Goal: Task Accomplishment & Management: Complete application form

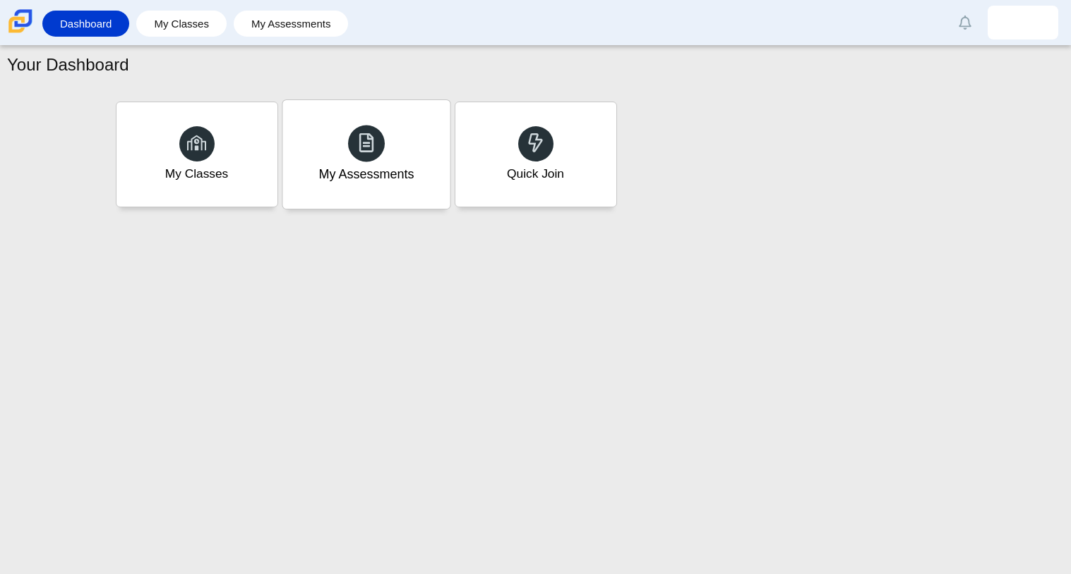
click at [307, 166] on div "My Assessments" at bounding box center [365, 154] width 167 height 109
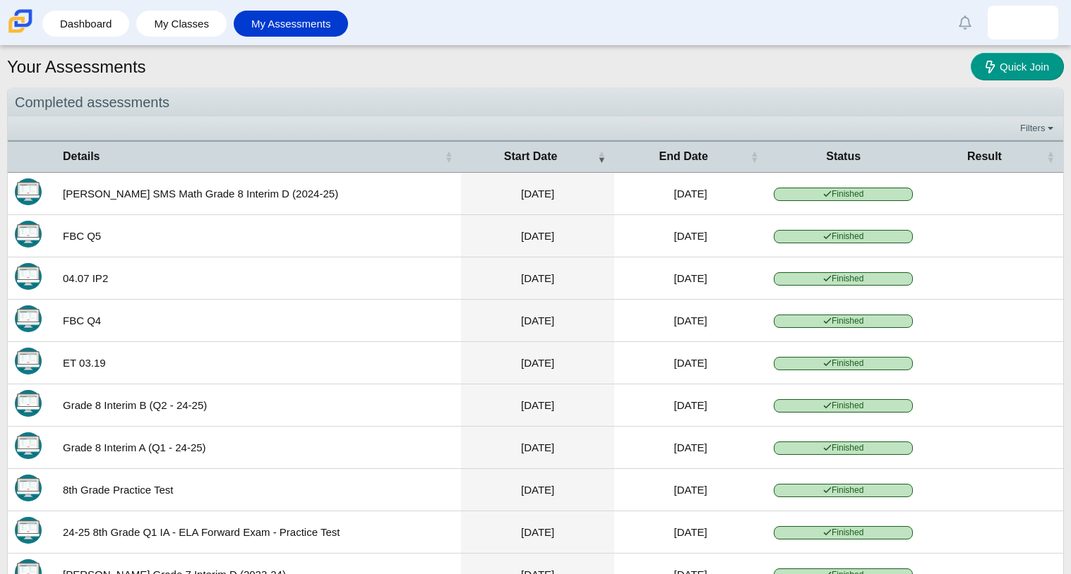
click at [267, 30] on link "My Assessments" at bounding box center [291, 24] width 101 height 26
click at [152, 19] on link "My Classes" at bounding box center [181, 24] width 76 height 26
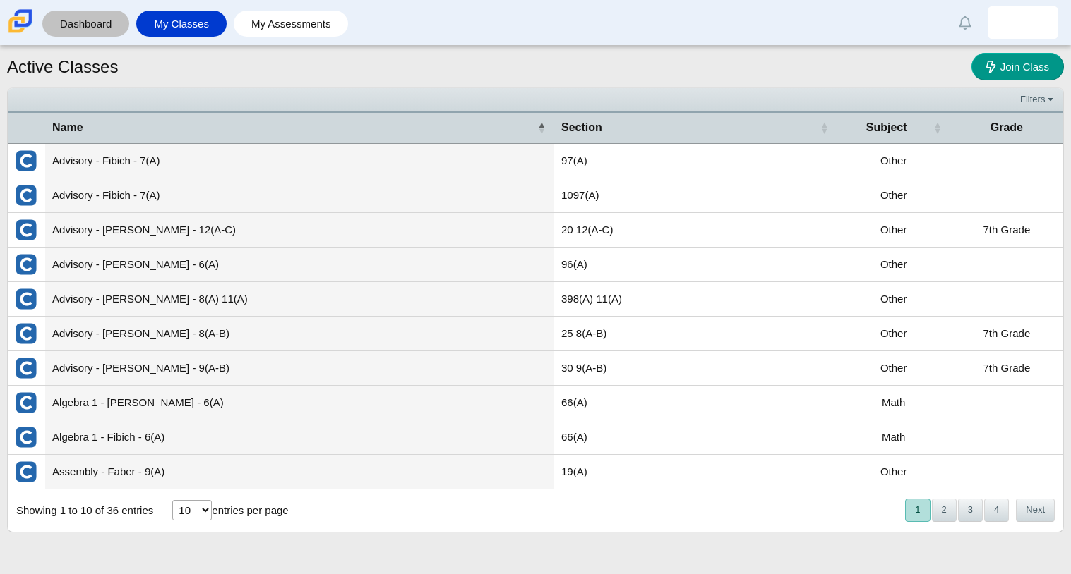
click at [112, 22] on link "Dashboard" at bounding box center [85, 24] width 73 height 26
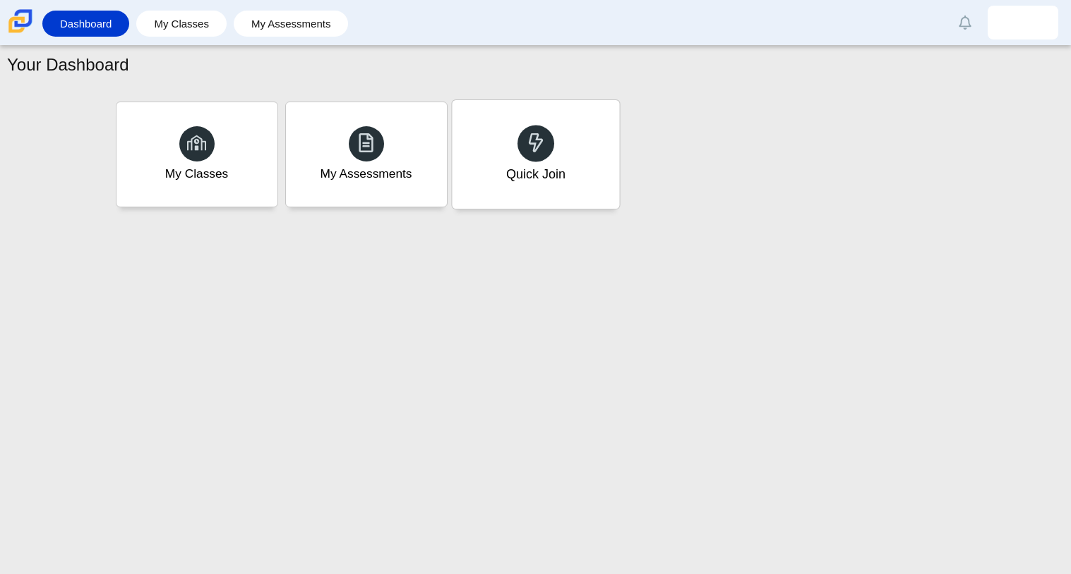
click at [612, 181] on div "Quick Join" at bounding box center [535, 154] width 167 height 109
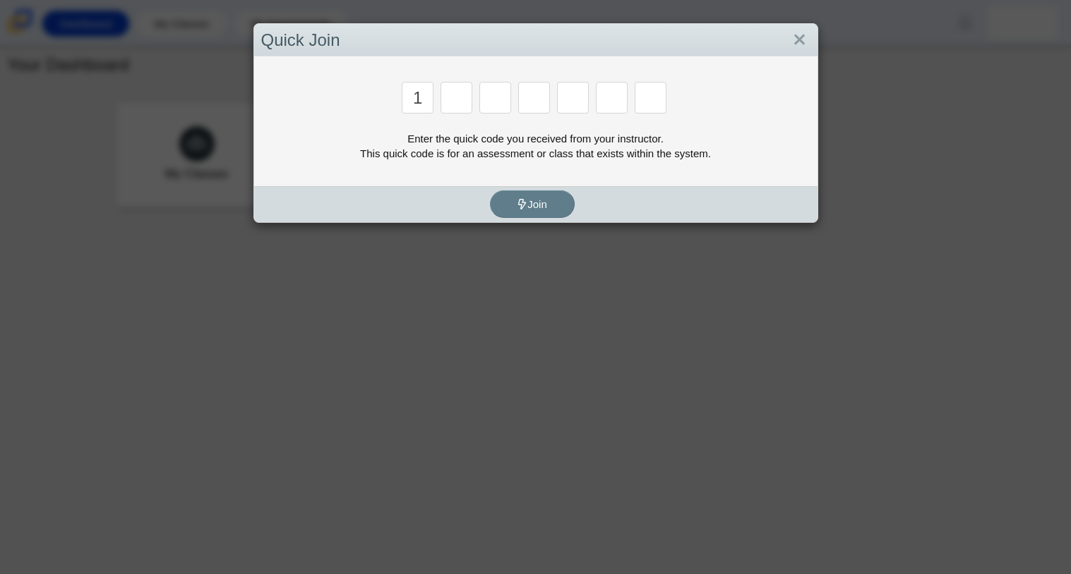
type input "1"
type input "2"
type input "7"
type input "1"
type input "3"
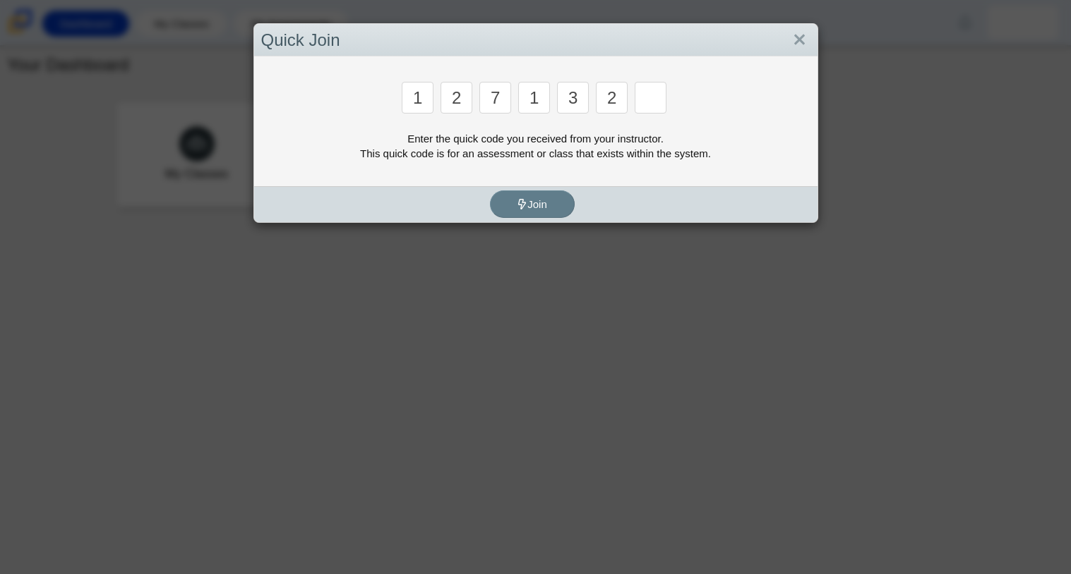
type input "2"
type input "1"
type input "3"
type input "1"
type input "3"
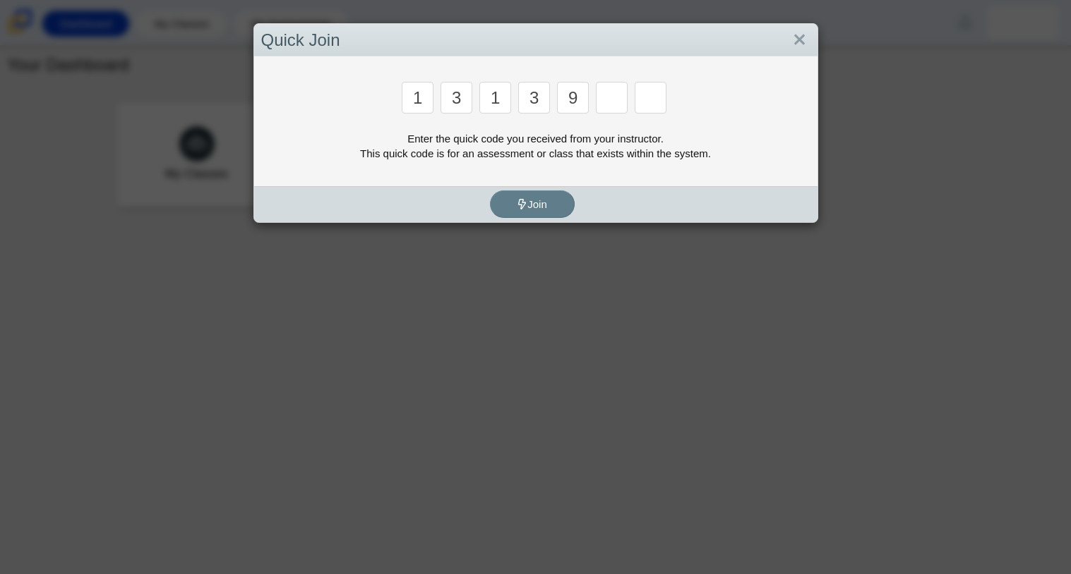
type input "9"
type input "1"
type input "2"
type input "3"
type input "1"
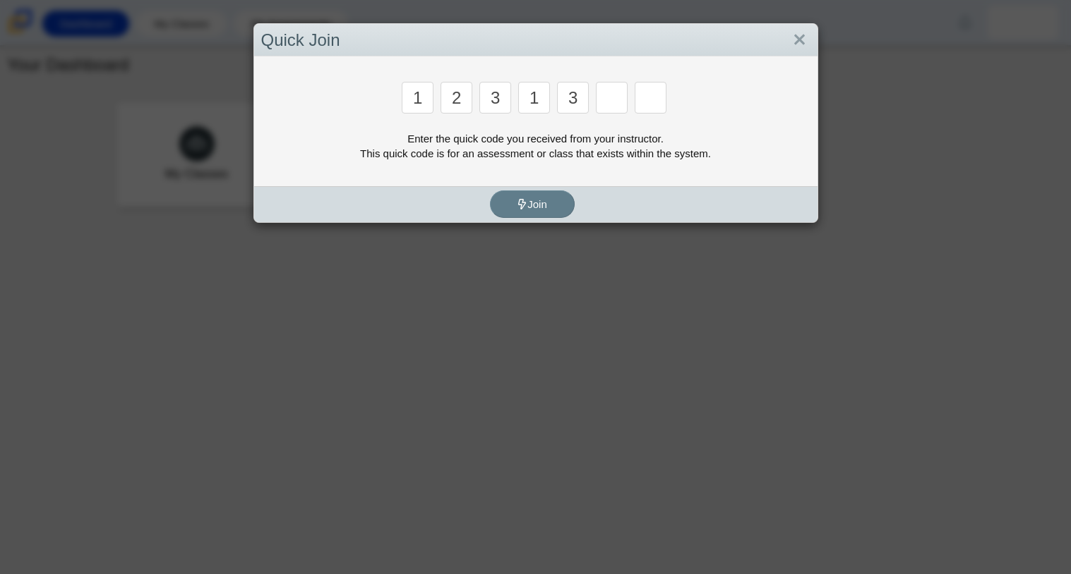
type input "3"
type input "9"
type input "1"
type input "3"
type input "1"
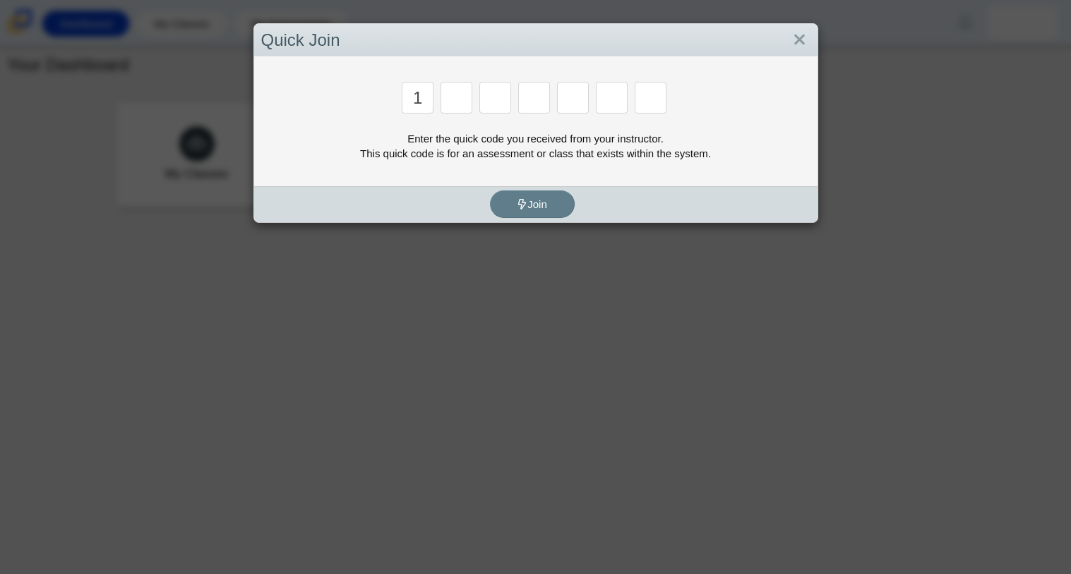
type input "1"
type input "2"
type input "3"
type input "m"
type input "7"
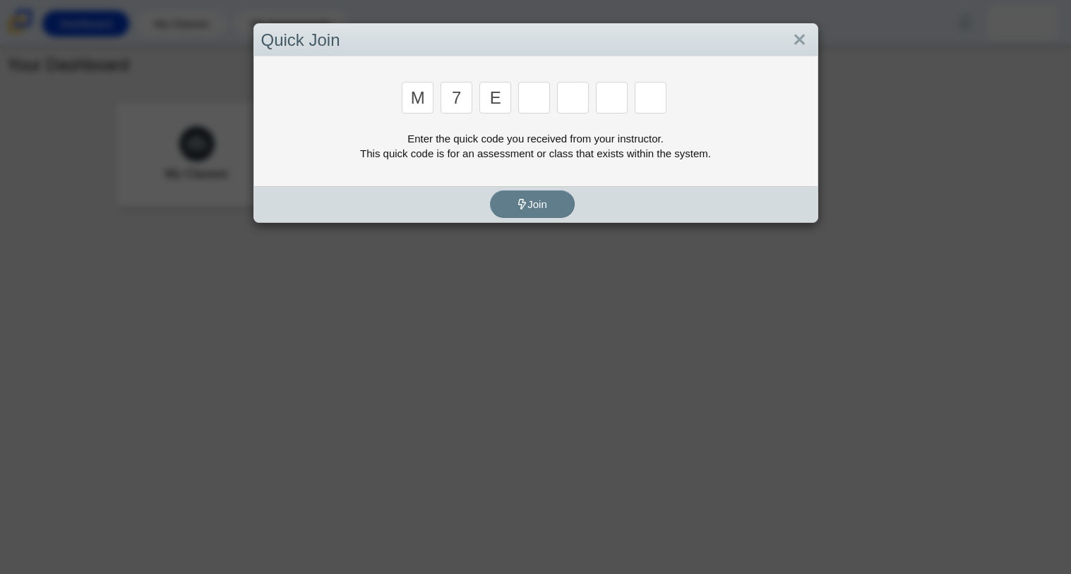
type input "e"
type input "3"
type input "e"
type input "v"
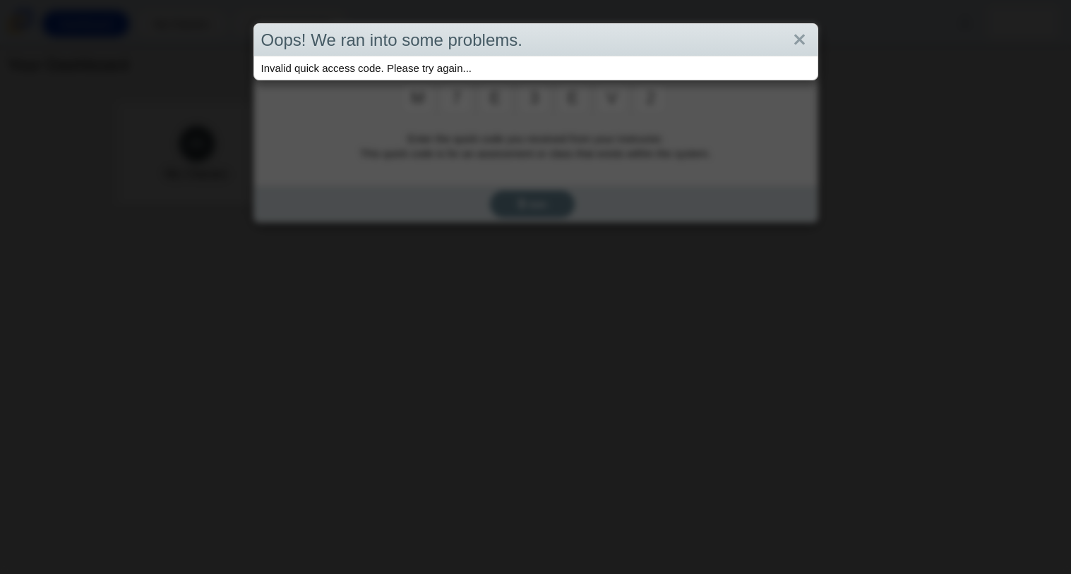
type input "2"
click at [793, 40] on link "Close" at bounding box center [799, 40] width 22 height 24
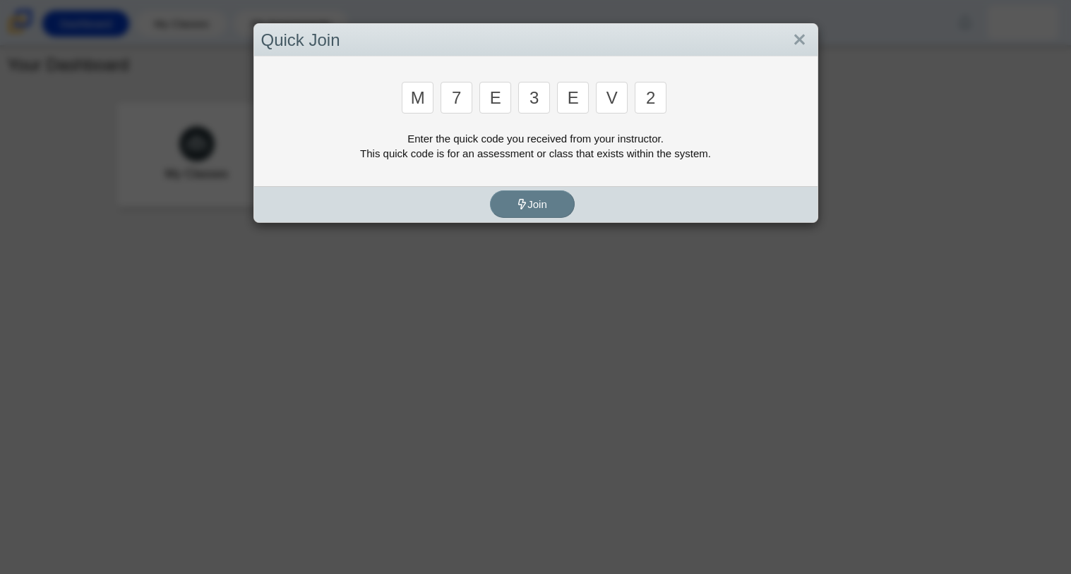
click at [659, 92] on input "2" at bounding box center [650, 98] width 32 height 32
type input "w"
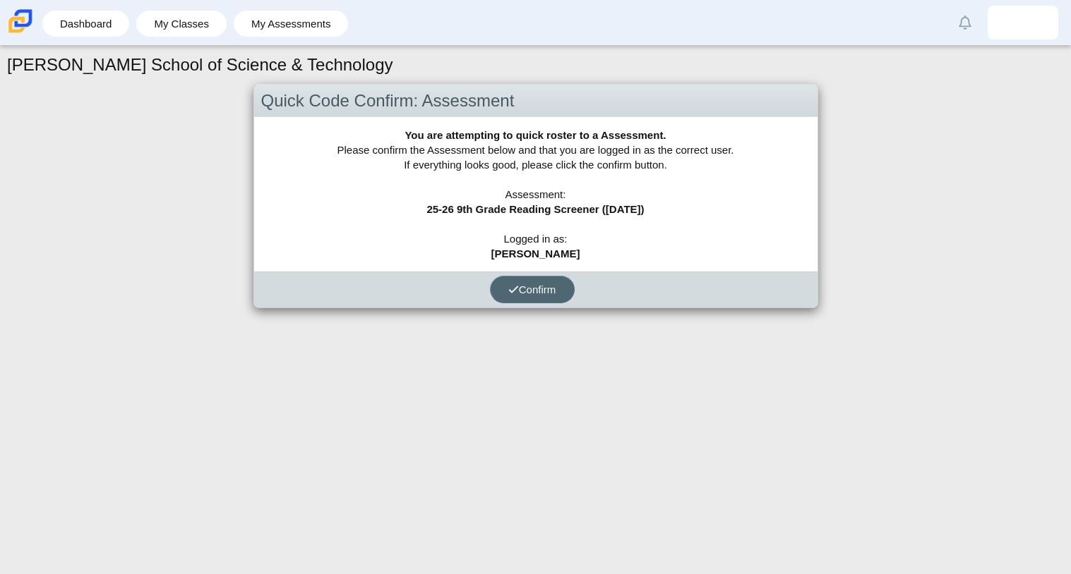
click at [562, 296] on button "Confirm" at bounding box center [532, 290] width 85 height 28
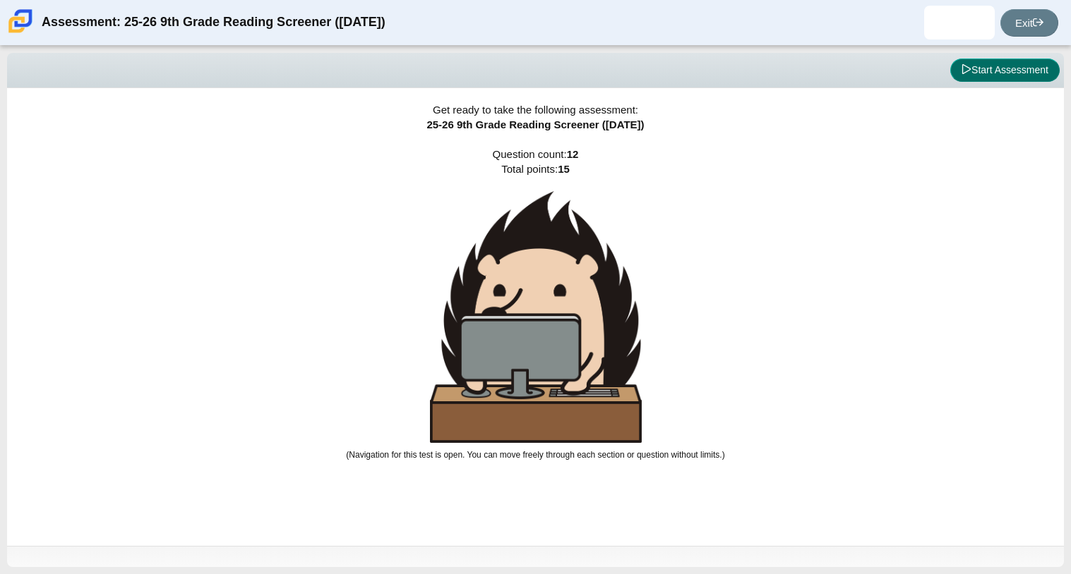
click at [1007, 61] on button "Start Assessment" at bounding box center [1004, 71] width 109 height 24
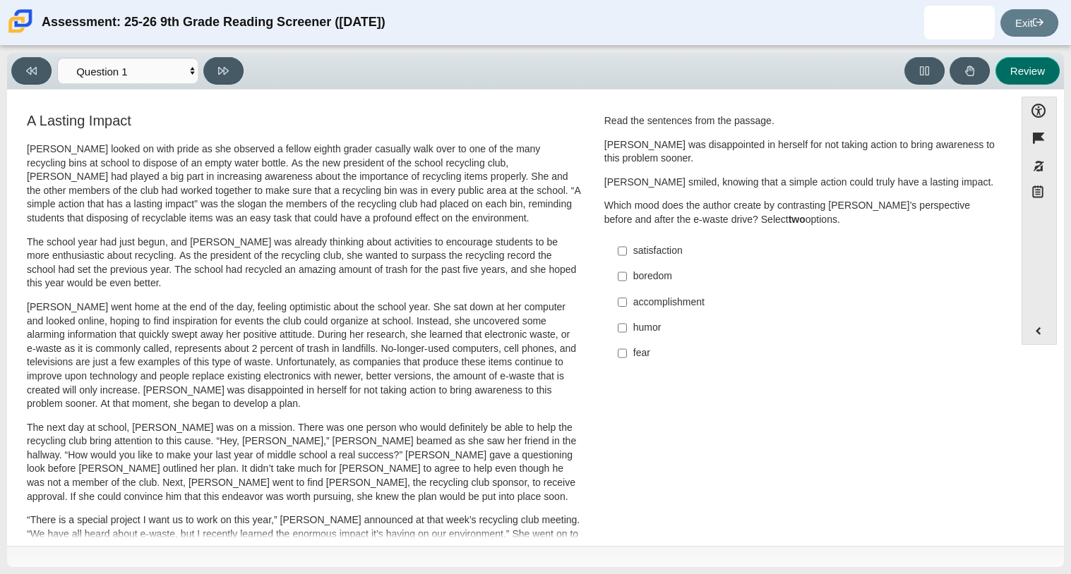
click at [1007, 61] on button "Review" at bounding box center [1027, 71] width 64 height 28
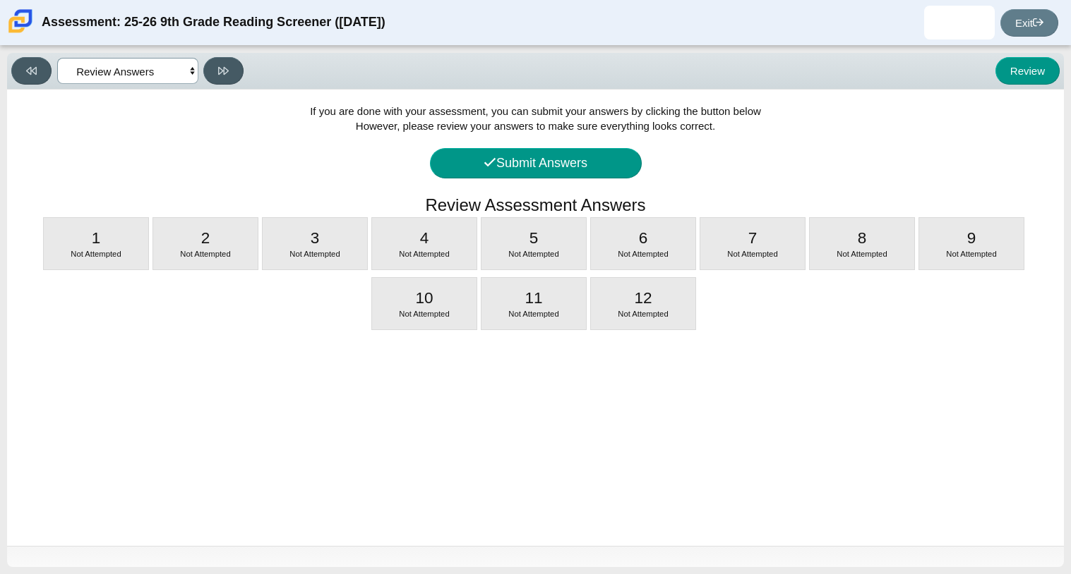
click at [162, 66] on select "Questions Question 1 Question 2 Question 3 Question 4 Question 5 Question 6 Que…" at bounding box center [127, 71] width 141 height 26
click at [57, 58] on select "Questions Question 1 Question 2 Question 3 Question 4 Question 5 Question 6 Que…" at bounding box center [127, 71] width 141 height 26
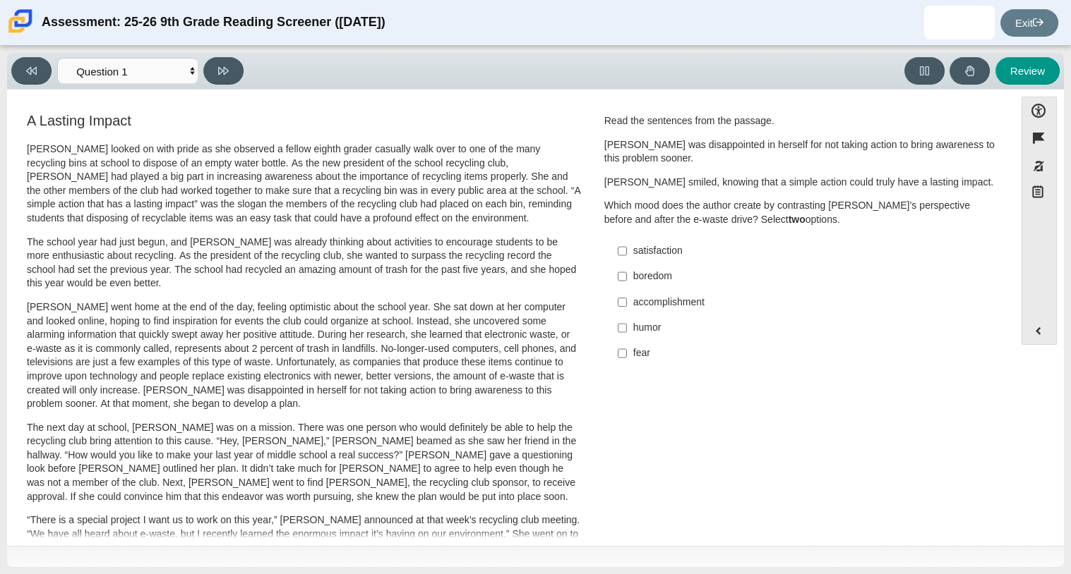
click at [562, 304] on p "Scarlett went home at the end of the day, feeling optimistic about the school y…" at bounding box center [304, 356] width 554 height 111
click at [211, 68] on button at bounding box center [223, 71] width 40 height 28
select select "0ff64528-ffd7-428d-b192-babfaadd44e8"
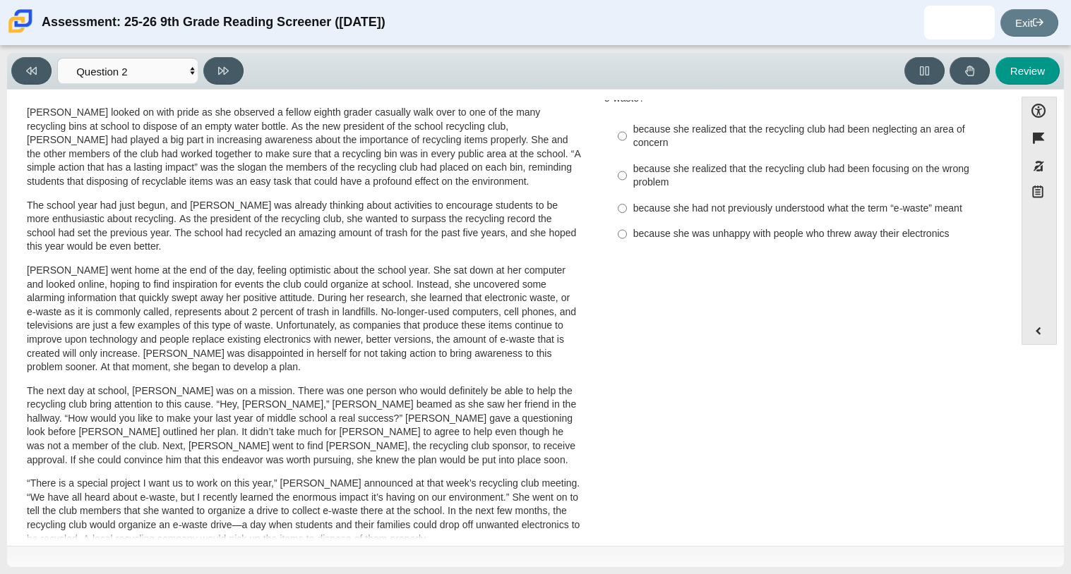
scroll to position [30, 0]
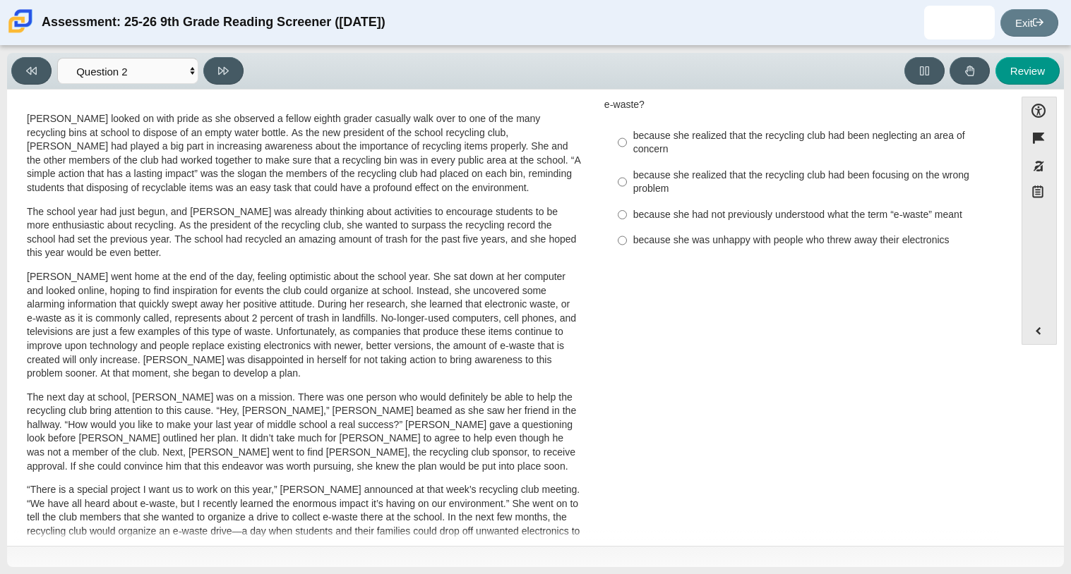
click at [675, 208] on label "because she had not previously understood what the term “e-waste” meant because…" at bounding box center [801, 214] width 387 height 25
click at [627, 208] on input "because she had not previously understood what the term “e-waste” meant because…" at bounding box center [621, 214] width 9 height 25
radio input "true"
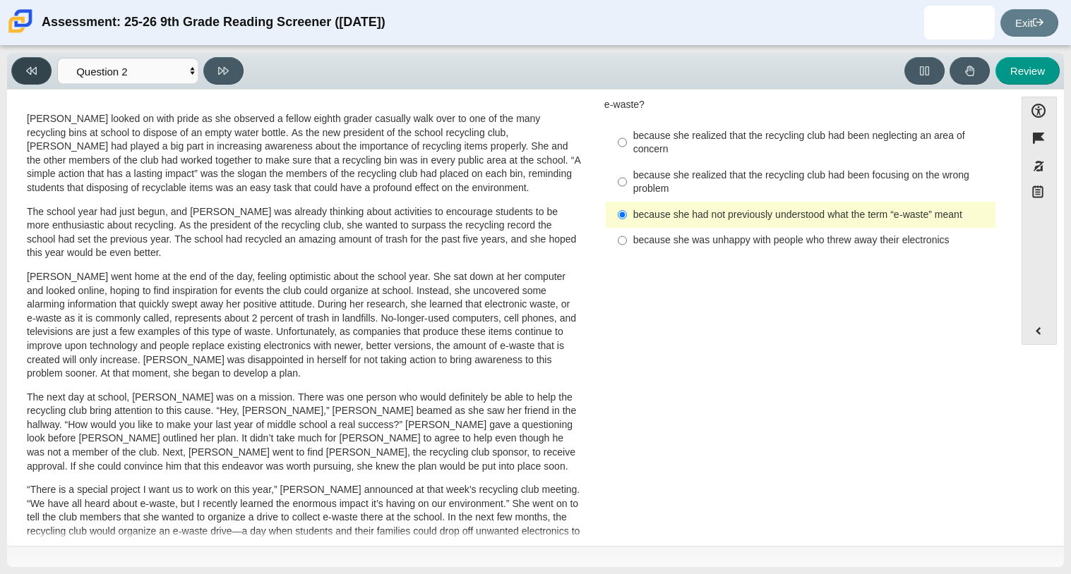
click at [46, 72] on button at bounding box center [31, 71] width 40 height 28
select select "ccc5b315-3c7c-471c-bf90-f22c8299c798"
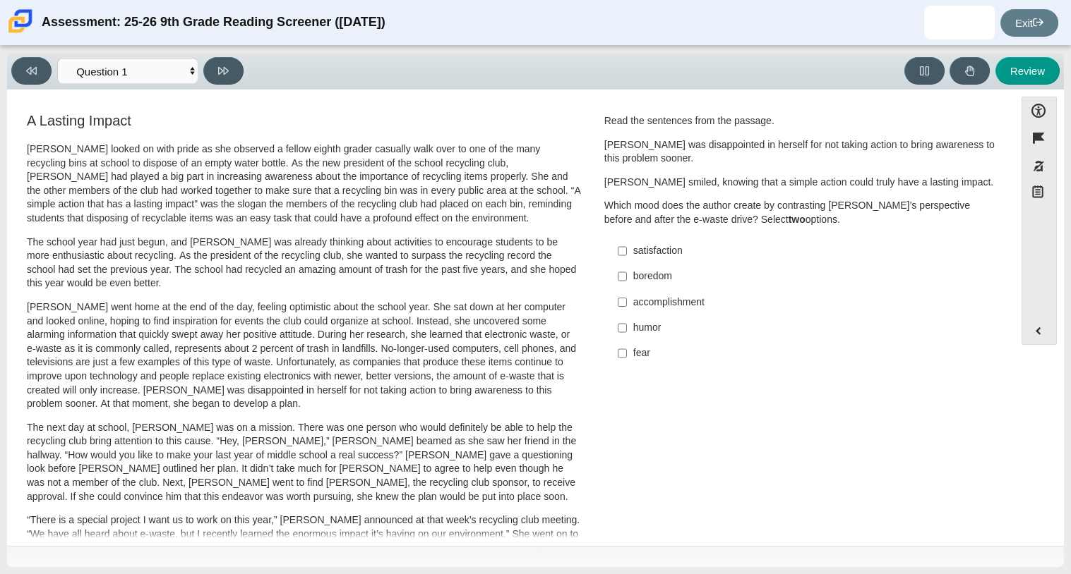
scroll to position [376, 0]
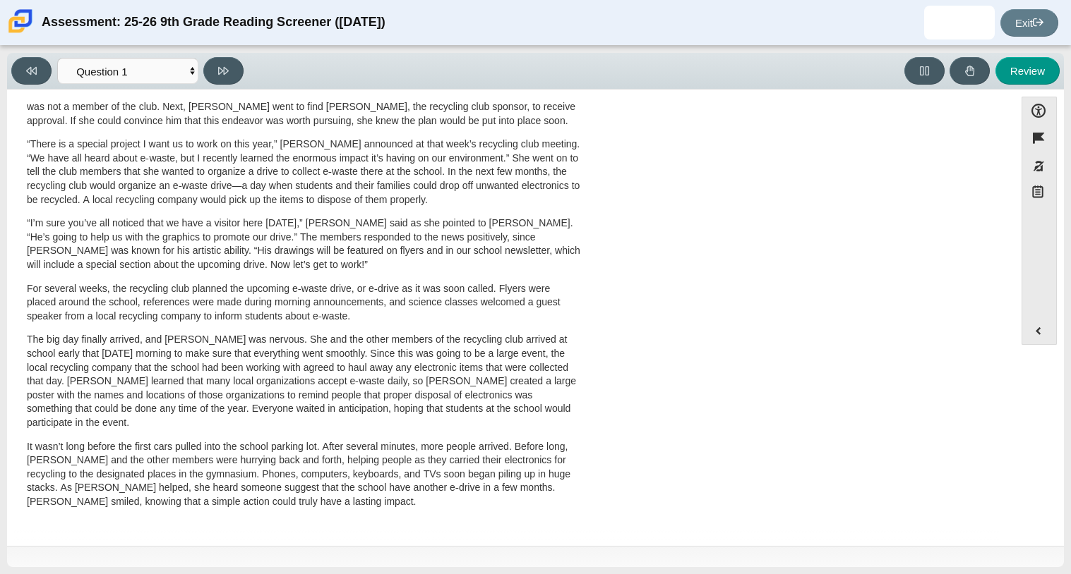
click at [230, 195] on p "“There is a special project I want us to work on this year,” Scarlett announced…" at bounding box center [304, 172] width 554 height 69
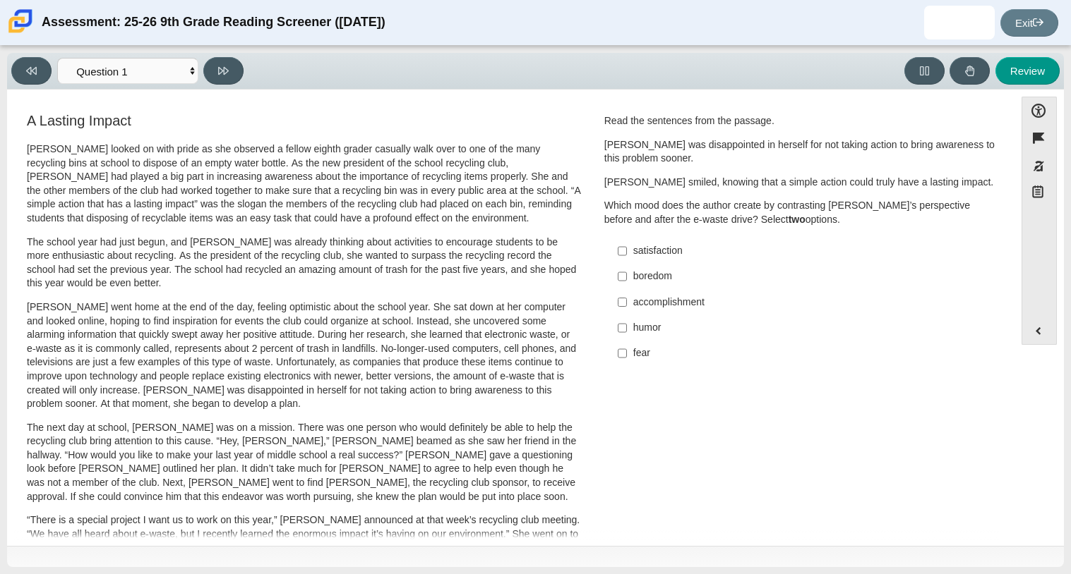
click at [633, 255] on div "satisfaction" at bounding box center [811, 251] width 356 height 14
click at [627, 255] on input "satisfaction satisfaction" at bounding box center [621, 251] width 9 height 25
checkbox input "true"
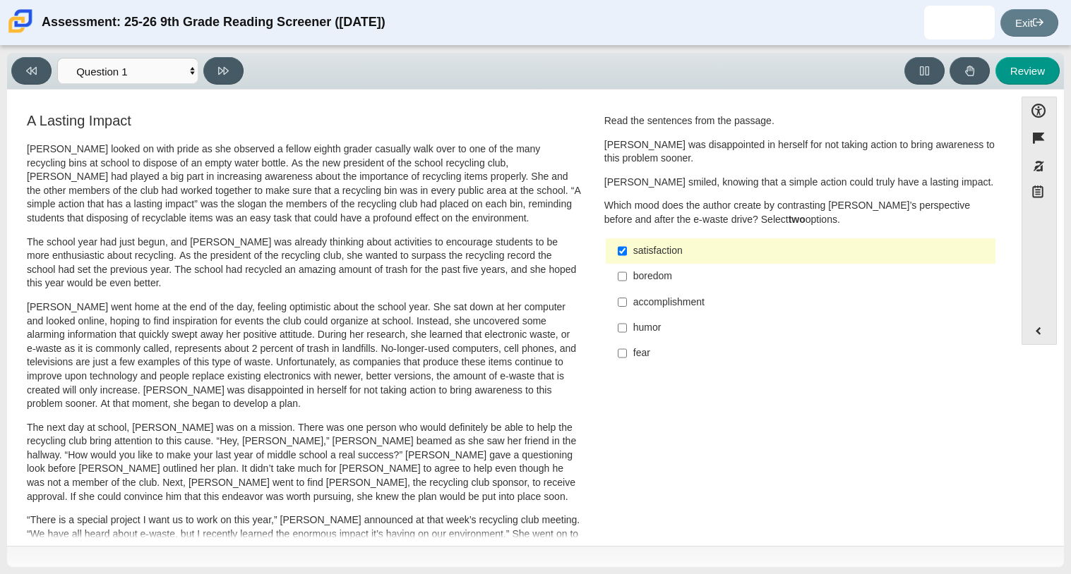
click at [627, 302] on label "accomplishment accomplishment" at bounding box center [801, 301] width 387 height 25
click at [627, 302] on input "accomplishment accomplishment" at bounding box center [621, 301] width 9 height 25
checkbox input "true"
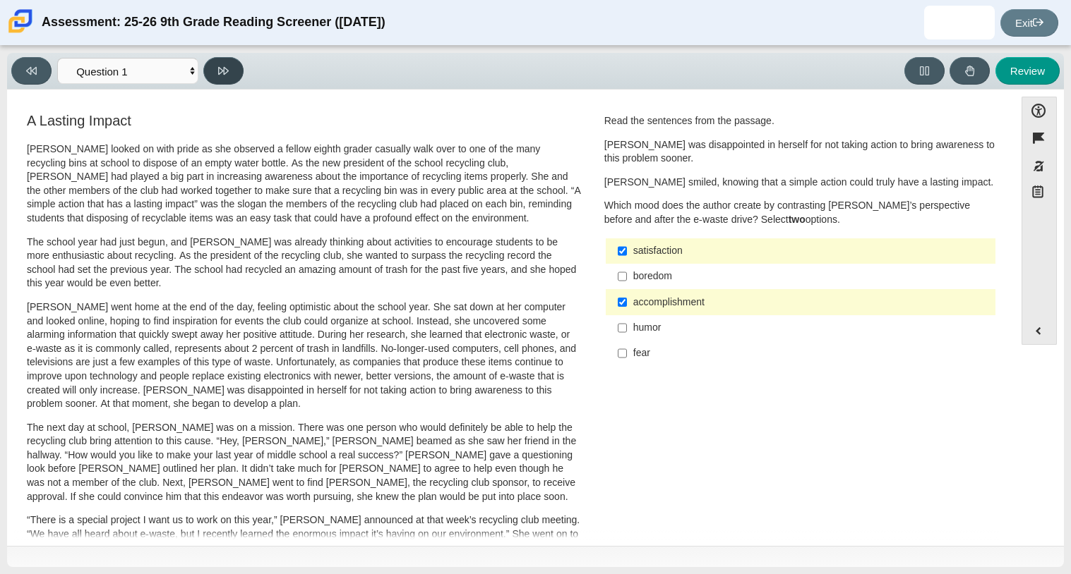
click at [210, 66] on button at bounding box center [223, 71] width 40 height 28
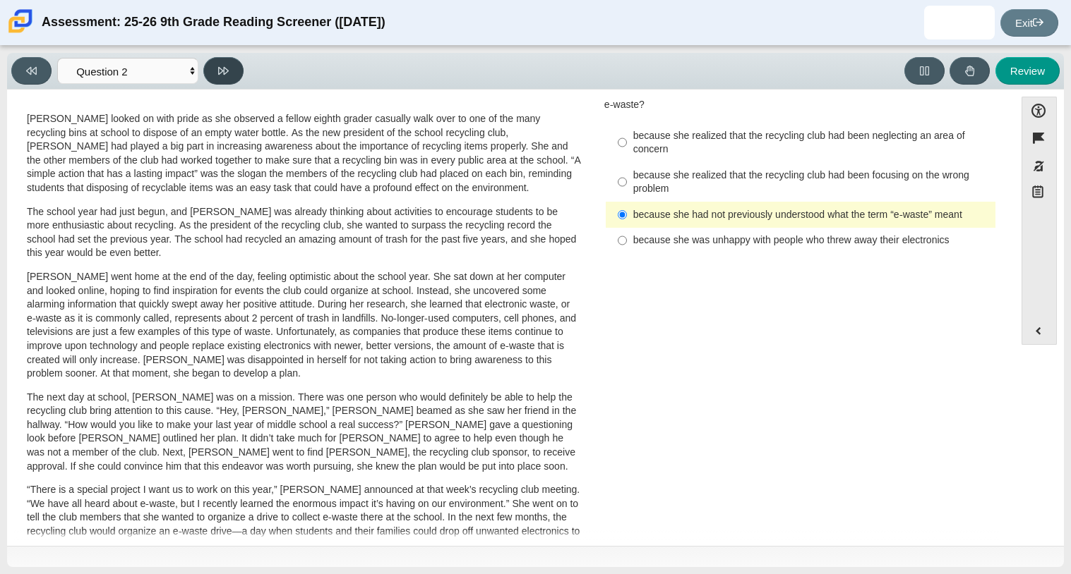
click at [210, 66] on button at bounding box center [223, 71] width 40 height 28
select select "7ce3d843-6974-4858-901c-1ff39630e843"
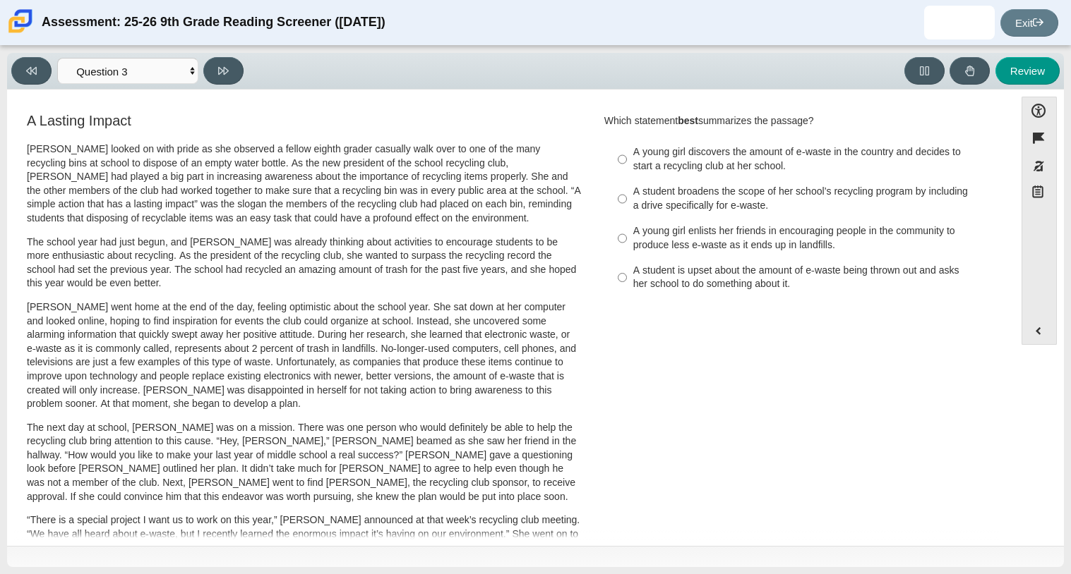
click at [704, 210] on div "A student broadens the scope of her school’s recycling program by including a d…" at bounding box center [811, 199] width 356 height 28
click at [627, 210] on input "A student broadens the scope of her school’s recycling program by including a d…" at bounding box center [621, 199] width 9 height 40
radio input "true"
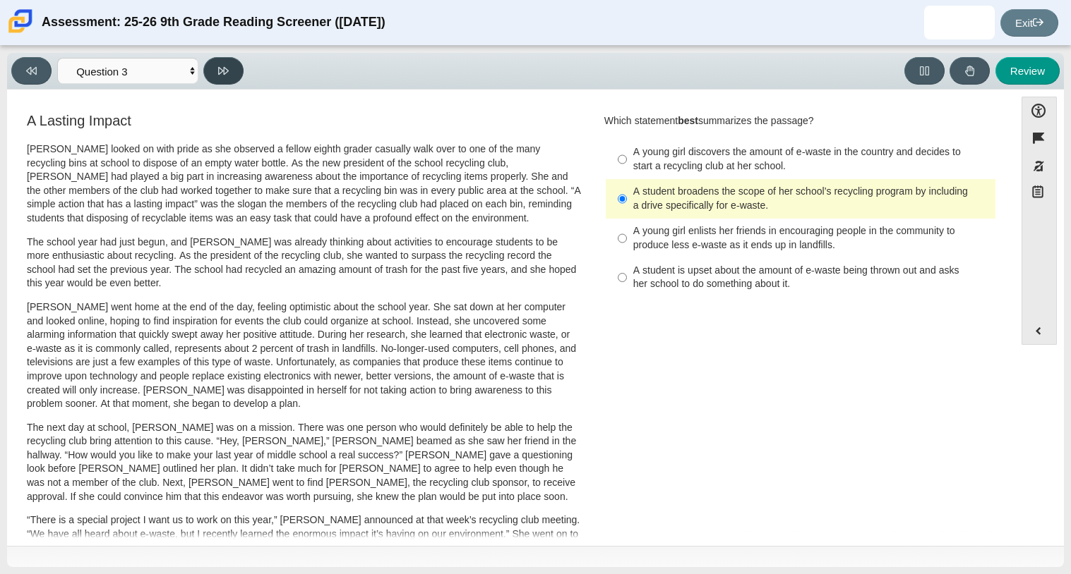
click at [236, 77] on button at bounding box center [223, 71] width 40 height 28
select select "ca9ea0f1-49c5-4bd1-83b0-472c18652b42"
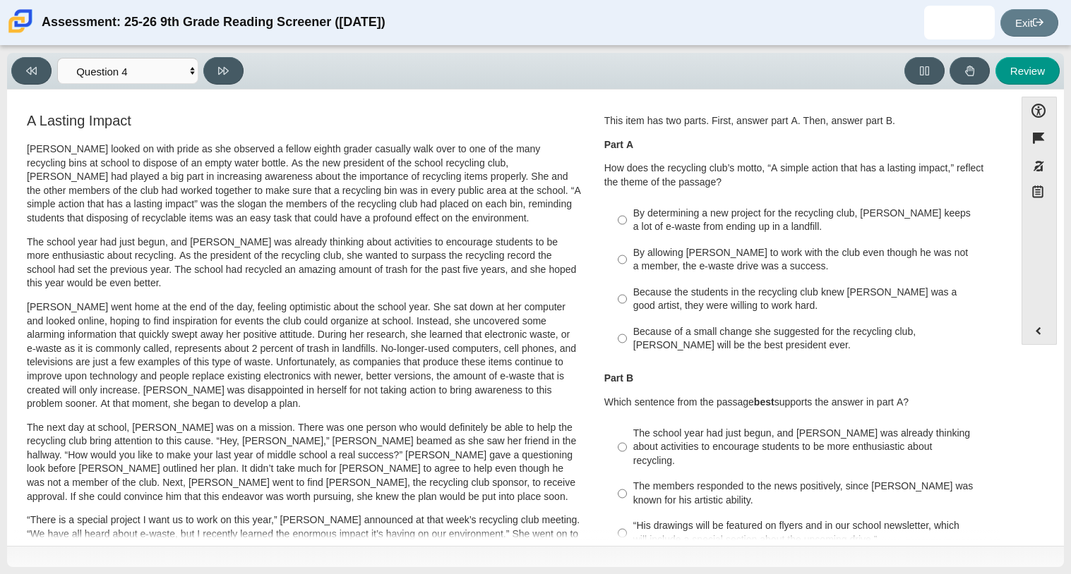
click at [488, 279] on p "The school year had just begun, and Scarlett was already thinking about activit…" at bounding box center [304, 263] width 554 height 55
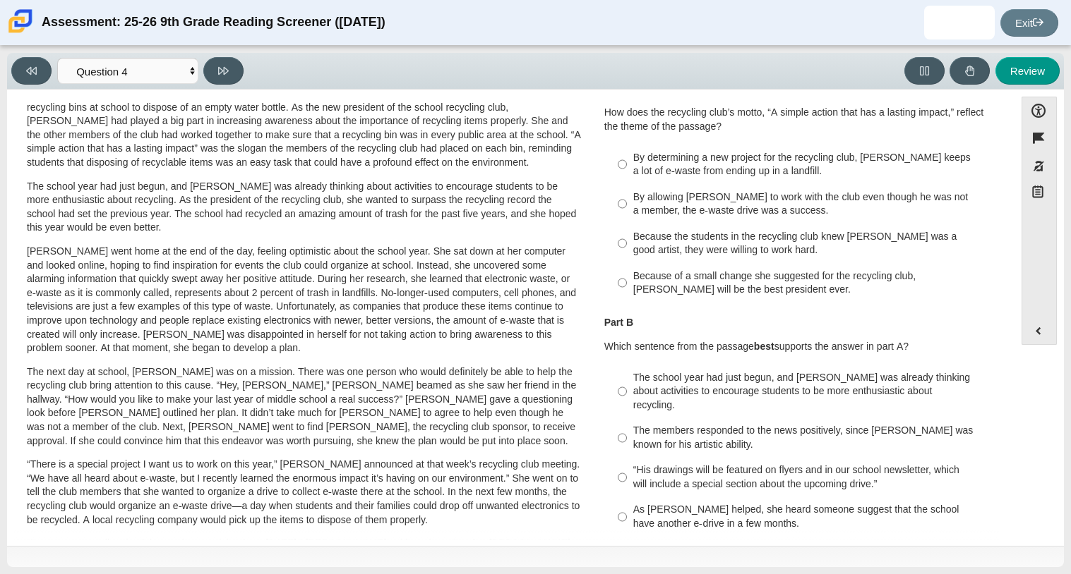
scroll to position [53, 0]
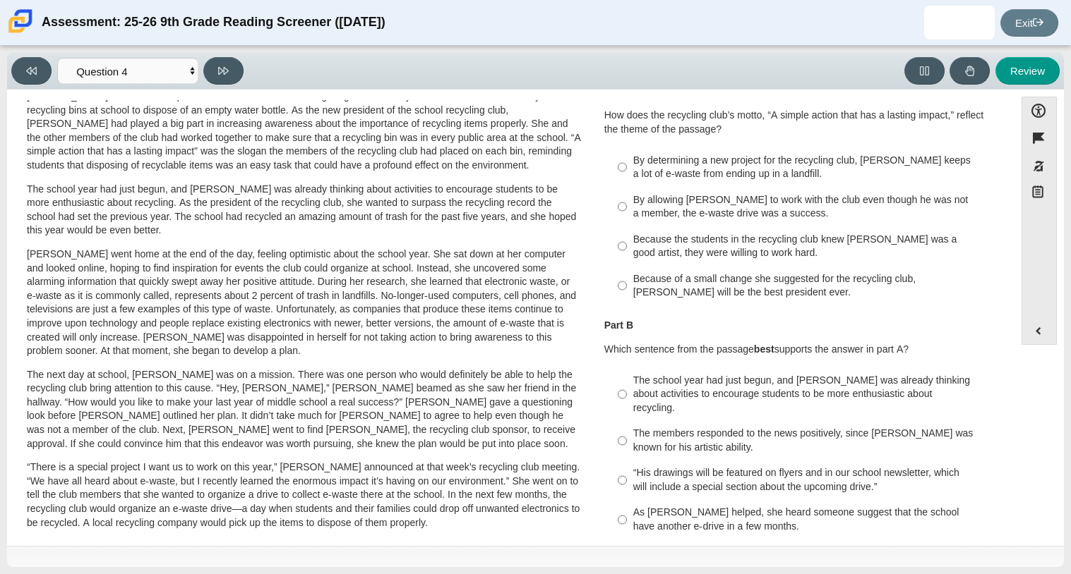
click at [771, 163] on div "By determining a new project for the recycling club, Scarlett keeps a lot of e-…" at bounding box center [811, 168] width 356 height 28
click at [627, 163] on input "By determining a new project for the recycling club, Scarlett keeps a lot of e-…" at bounding box center [621, 167] width 9 height 40
radio input "true"
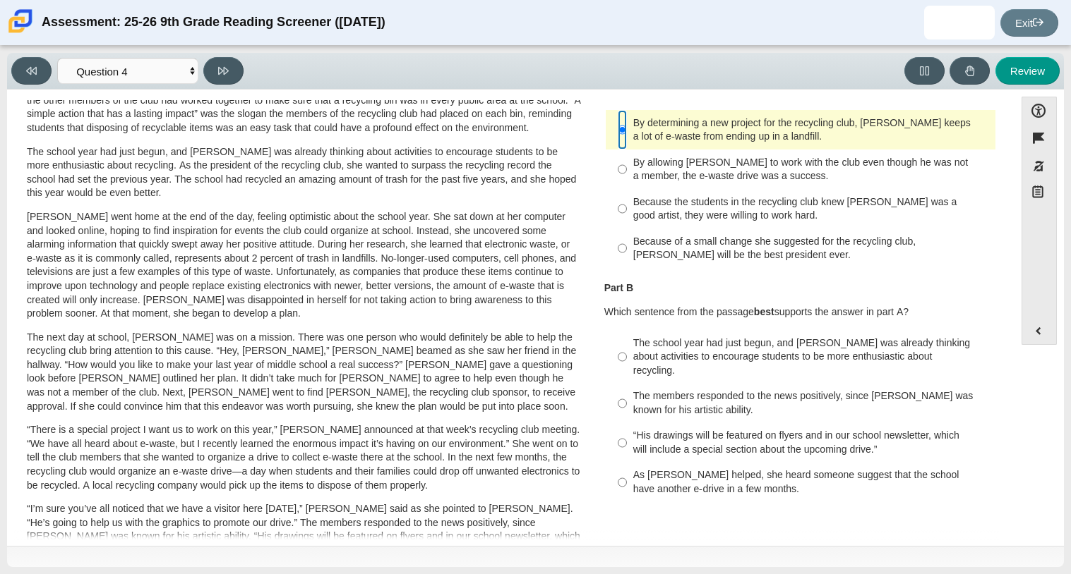
scroll to position [83, 0]
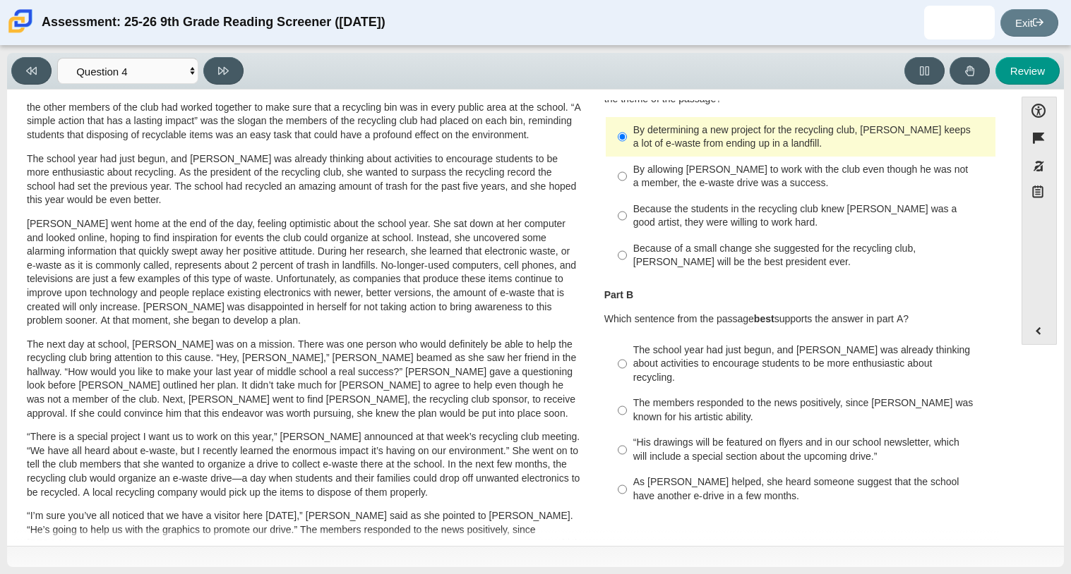
click at [680, 186] on div "By allowing Juan Carlos to work with the club even though he was not a member, …" at bounding box center [811, 177] width 356 height 28
click at [627, 186] on input "By allowing Juan Carlos to work with the club even though he was not a member, …" at bounding box center [621, 177] width 9 height 40
radio input "true"
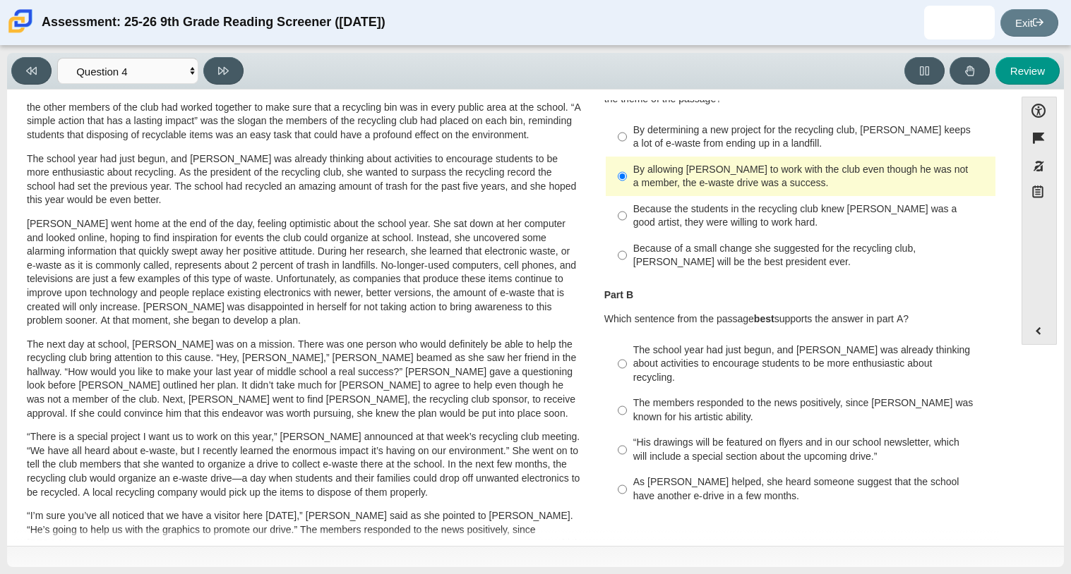
click at [765, 451] on label "“His drawings will be featured on flyers and in our school newsletter, which wi…" at bounding box center [801, 450] width 387 height 40
click at [627, 451] on input "“His drawings will be featured on flyers and in our school newsletter, which wi…" at bounding box center [621, 450] width 9 height 40
radio input "true"
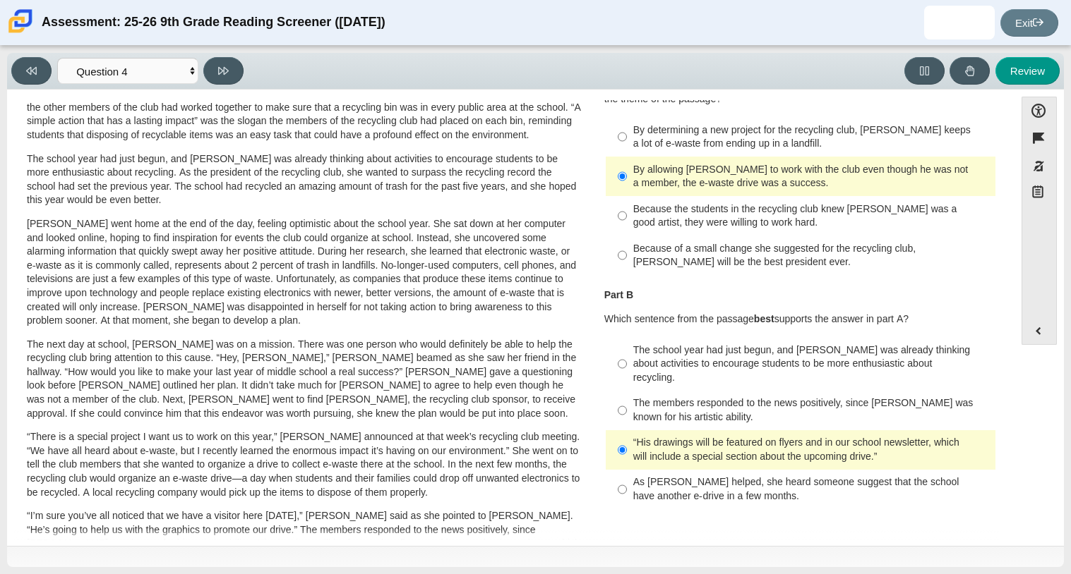
click at [227, 86] on div "Viewing Question 4 of 12 in Pacing Mode Questions Question 1 Question 2 Questio…" at bounding box center [535, 71] width 1056 height 37
click at [226, 85] on div "Viewing Question 4 of 12 in Pacing Mode Questions Question 1 Question 2 Questio…" at bounding box center [535, 71] width 1056 height 37
click at [222, 81] on button at bounding box center [223, 71] width 40 height 28
select select "e41f1a79-e29f-4095-8030-a53364015bed"
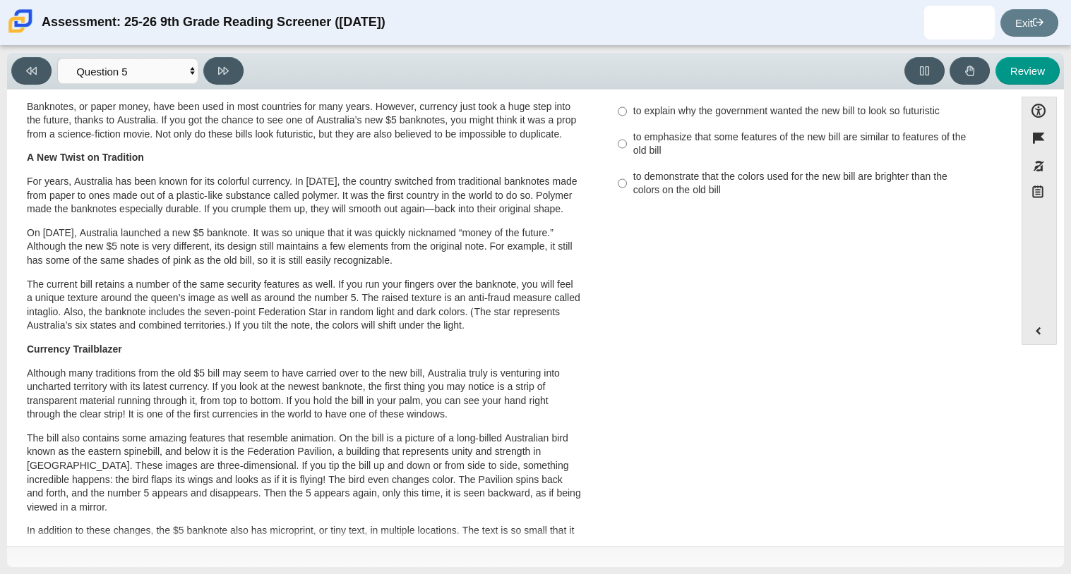
scroll to position [0, 0]
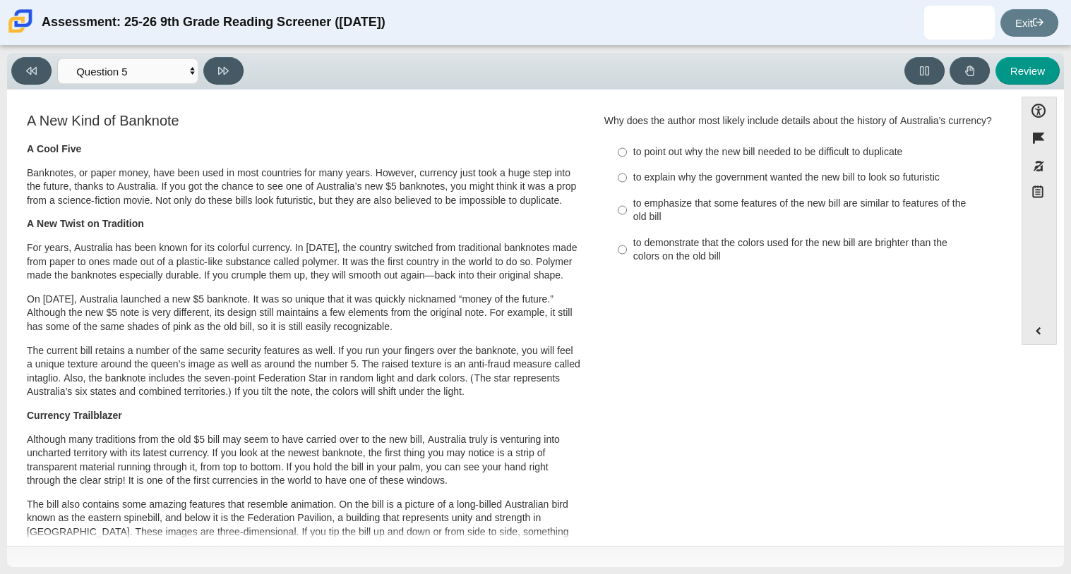
click at [742, 210] on div "to emphasize that some features of the new bill are similar to features of the …" at bounding box center [811, 211] width 356 height 28
click at [627, 210] on input "to emphasize that some features of the new bill are similar to features of the …" at bounding box center [621, 211] width 9 height 40
radio input "true"
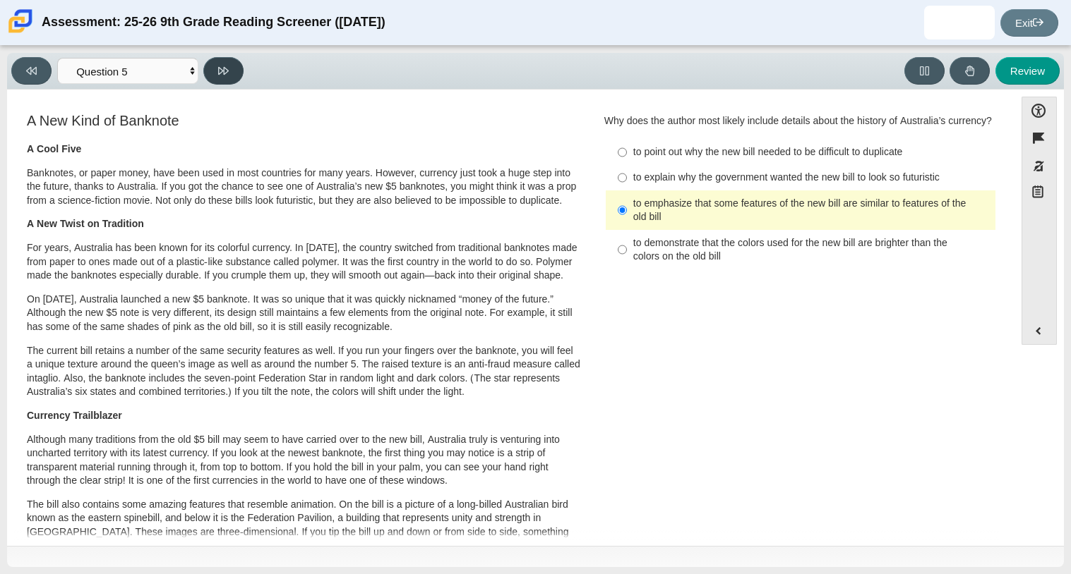
click at [216, 63] on button at bounding box center [223, 71] width 40 height 28
select select "69146e31-7b3d-4a3e-9ce6-f30c24342ae0"
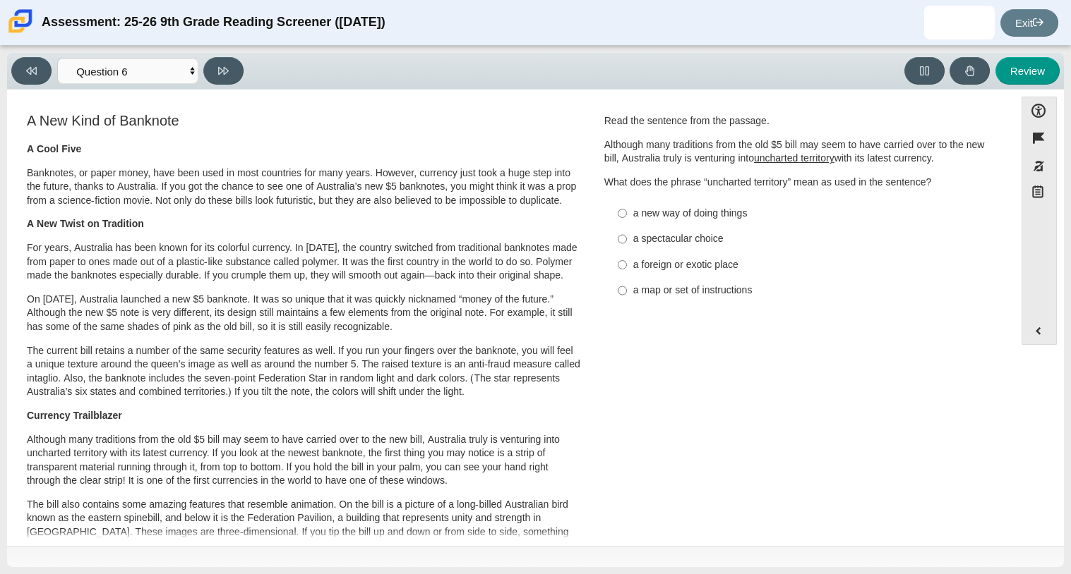
click at [681, 208] on div "a new way of doing things" at bounding box center [811, 214] width 356 height 14
click at [627, 208] on input "a new way of doing things a new way of doing things" at bounding box center [621, 212] width 9 height 25
radio input "true"
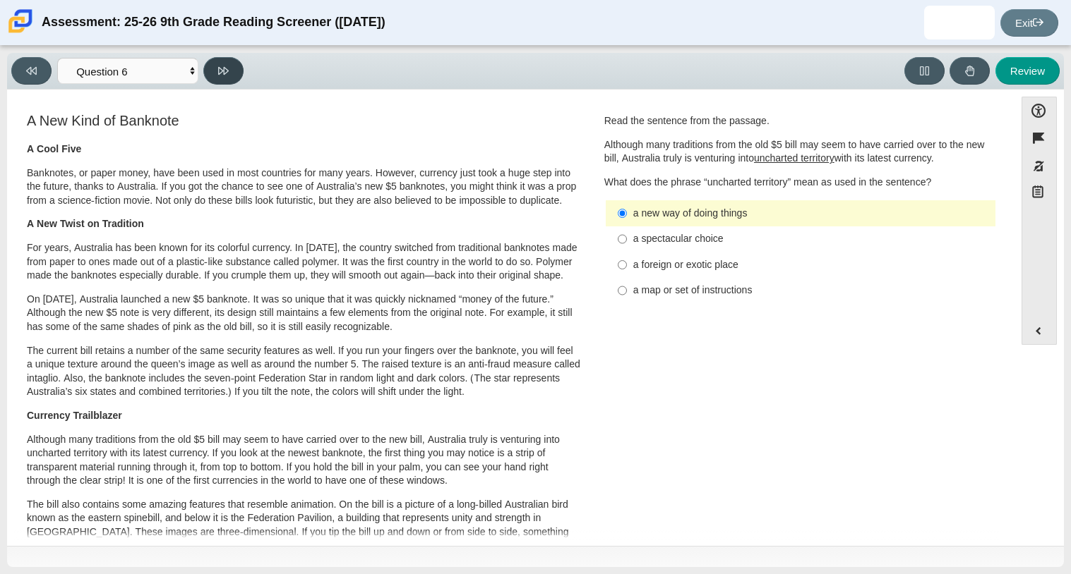
click at [207, 61] on button at bounding box center [223, 71] width 40 height 28
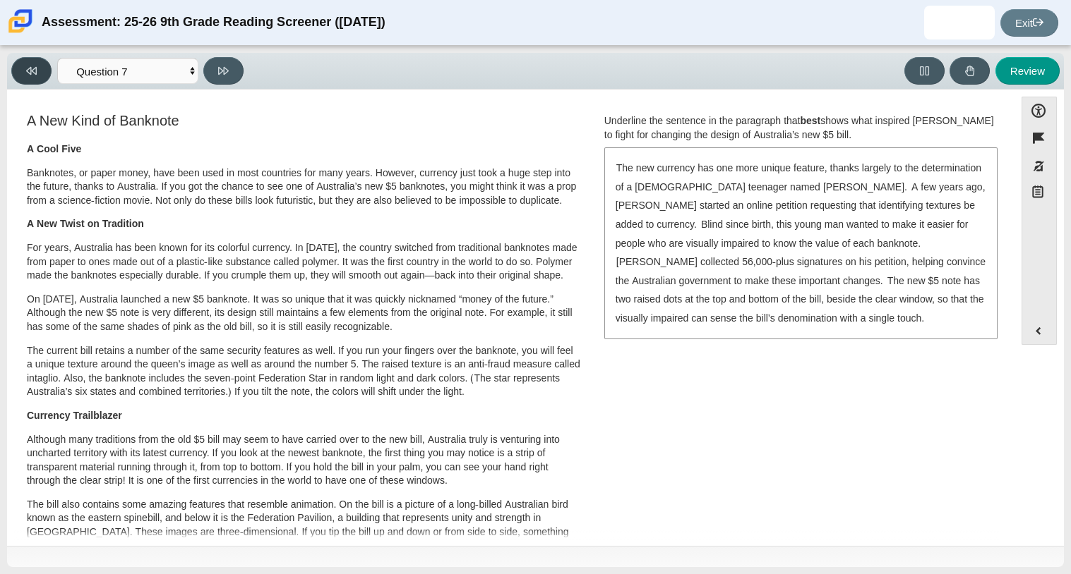
click at [43, 66] on button at bounding box center [31, 71] width 40 height 28
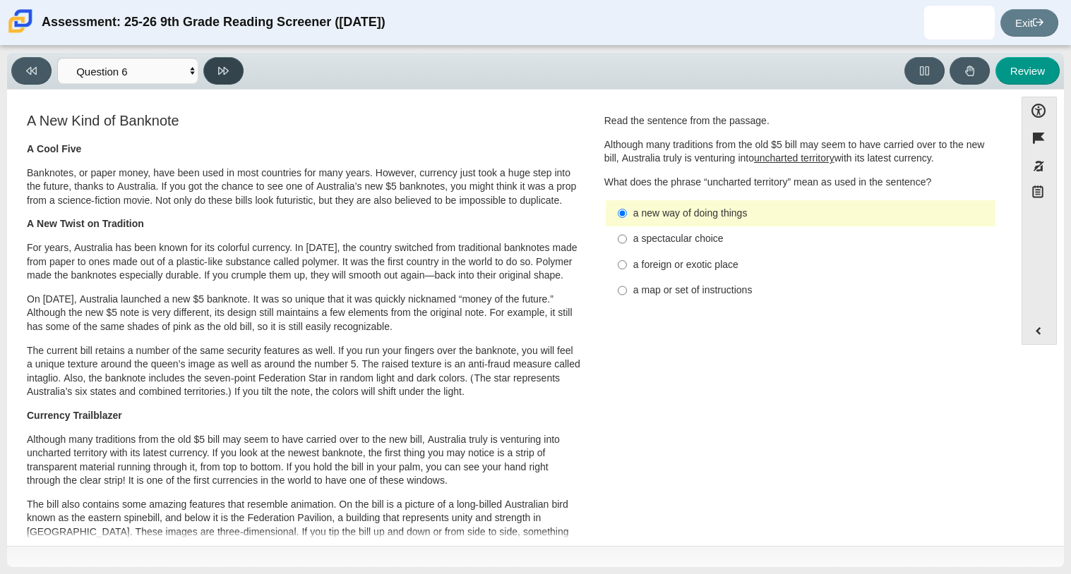
click at [215, 76] on button at bounding box center [223, 71] width 40 height 28
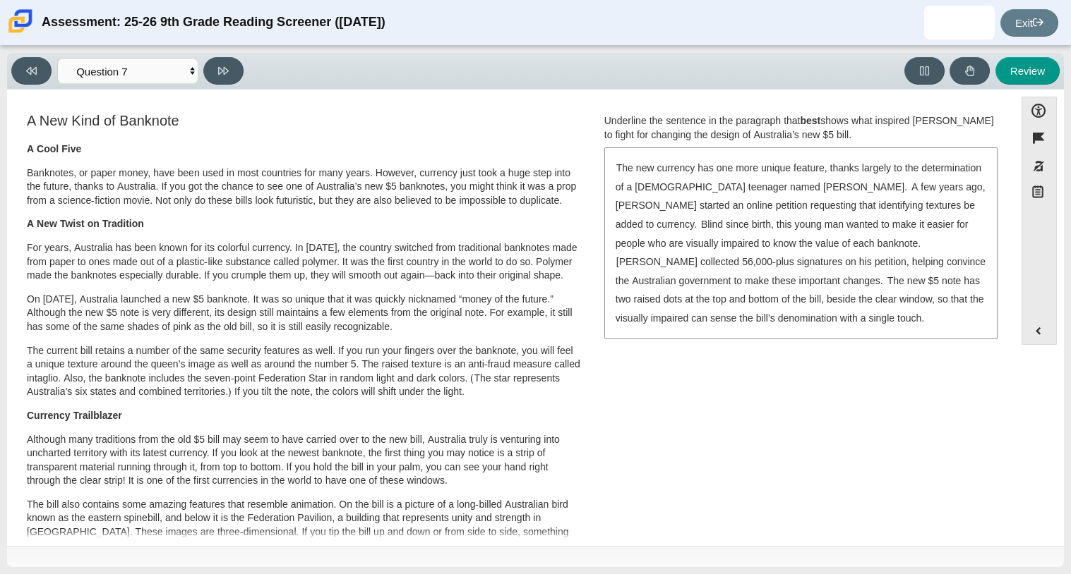
click at [227, 316] on div "A Cool Five Banknotes, or paper money, have been used in most countries for man…" at bounding box center [304, 528] width 554 height 771
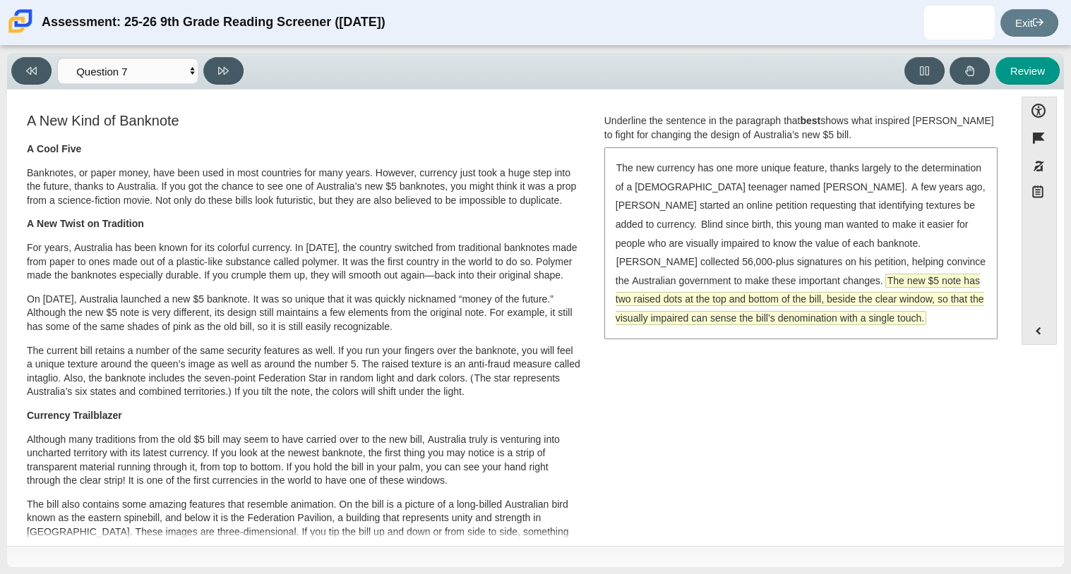
click at [786, 297] on span "The new $5 note has two raised dots at the top and bottom of the bill, beside t…" at bounding box center [799, 300] width 368 height 50
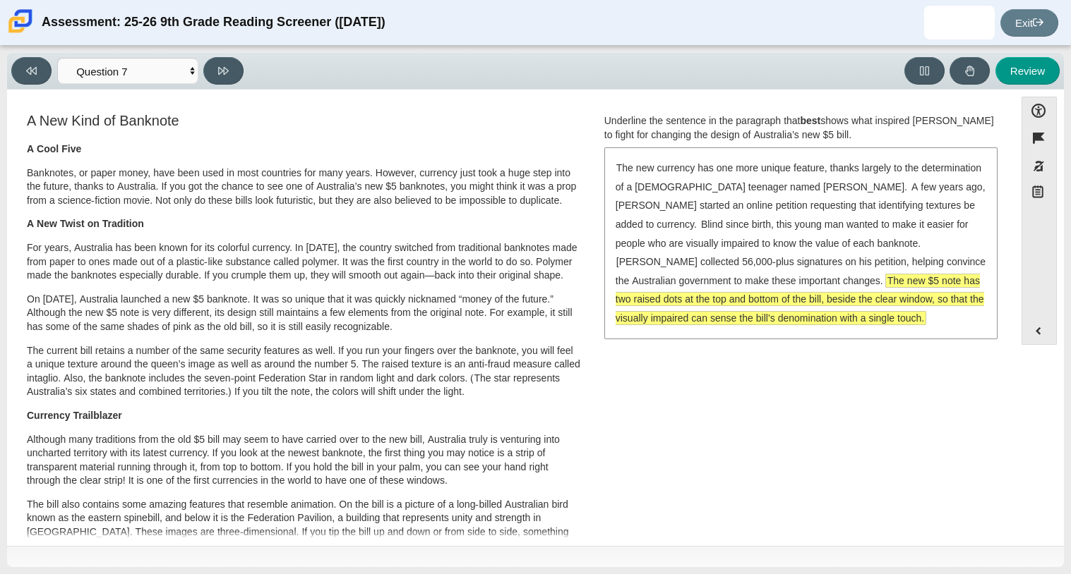
click at [331, 150] on p "A Cool Five" at bounding box center [304, 150] width 554 height 14
click at [215, 80] on button at bounding box center [223, 71] width 40 height 28
select select "ea8338c2-a6a3-418e-a305-2b963b54a290"
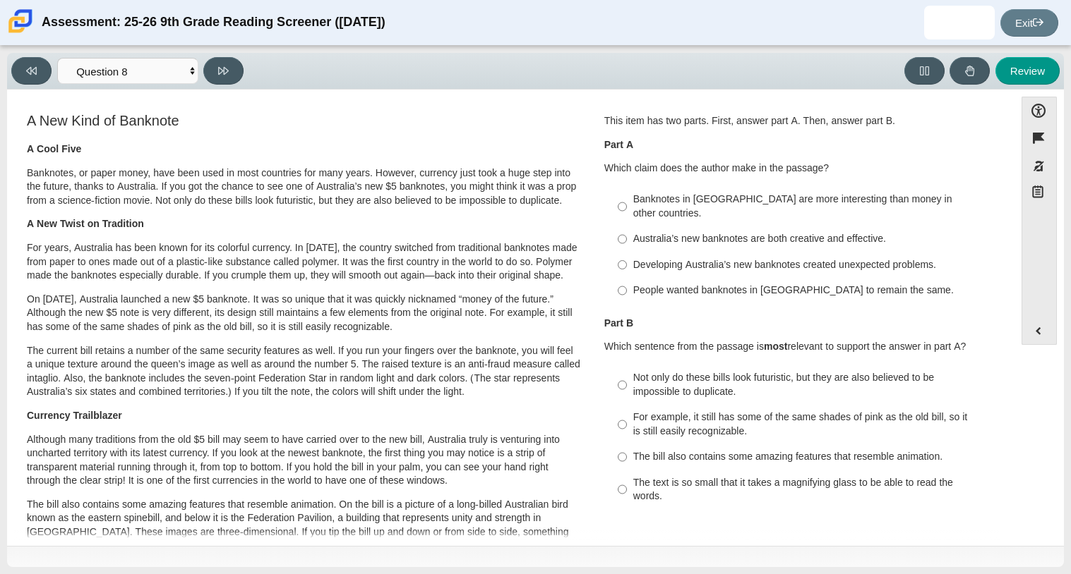
click at [783, 232] on div "Australia’s new banknotes are both creative and effective." at bounding box center [811, 239] width 356 height 14
click at [627, 228] on input "Australia’s new banknotes are both creative and effective. Australia’s new bank…" at bounding box center [621, 239] width 9 height 25
radio input "true"
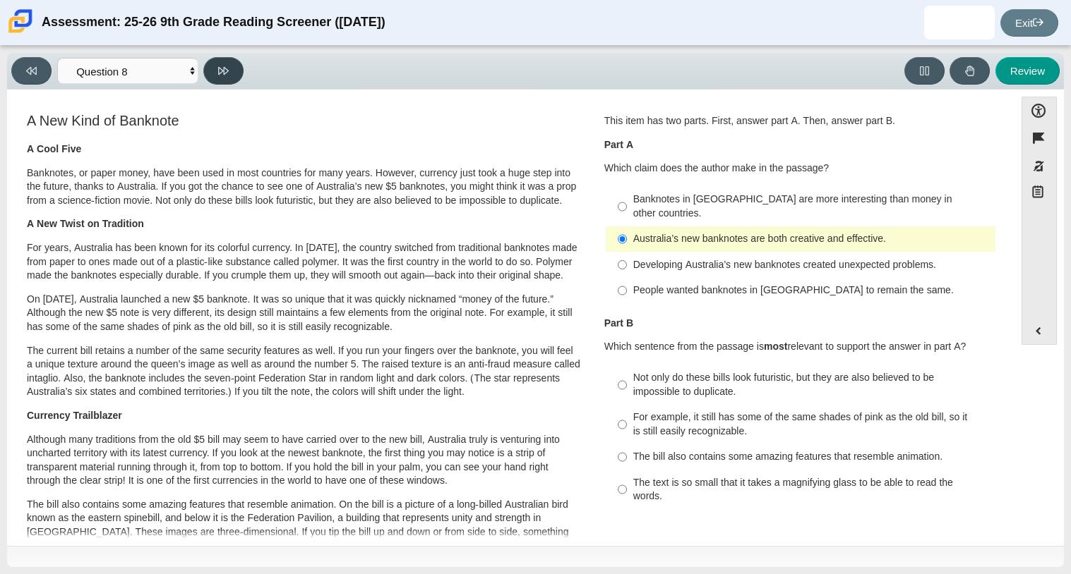
click at [240, 64] on button at bounding box center [223, 71] width 40 height 28
select select "89f058d6-b15c-4ef5-a4b3-fdaffb8868b6"
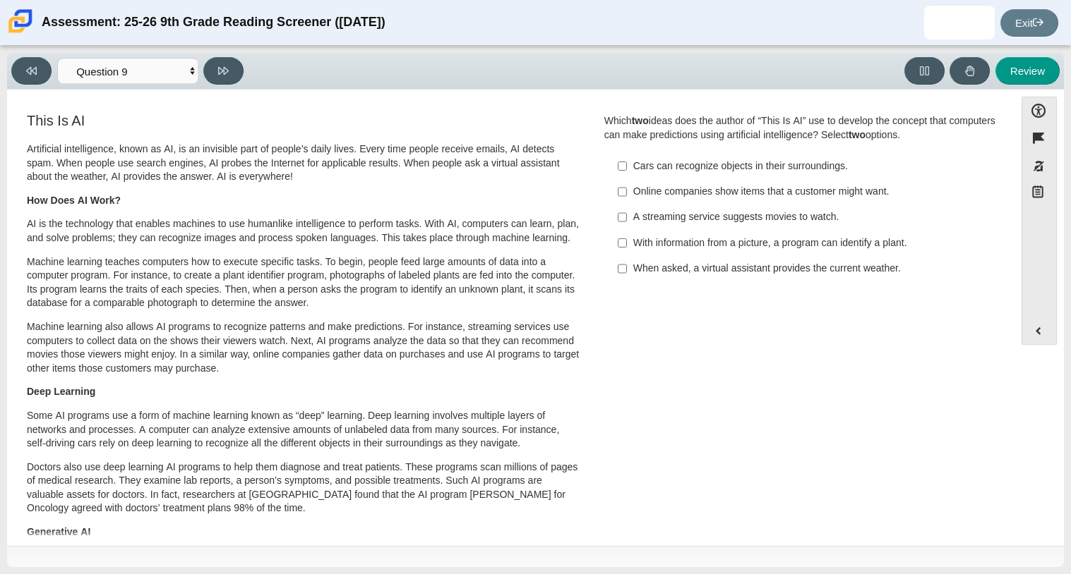
click at [324, 238] on p "AI is the technology that enables machines to use humanlike intelligence to per…" at bounding box center [304, 231] width 554 height 28
click at [720, 251] on label "With information from a picture, a program can identify a plant. With informati…" at bounding box center [801, 242] width 387 height 25
click at [627, 251] on input "With information from a picture, a program can identify a plant. With informati…" at bounding box center [621, 242] width 9 height 25
checkbox input "true"
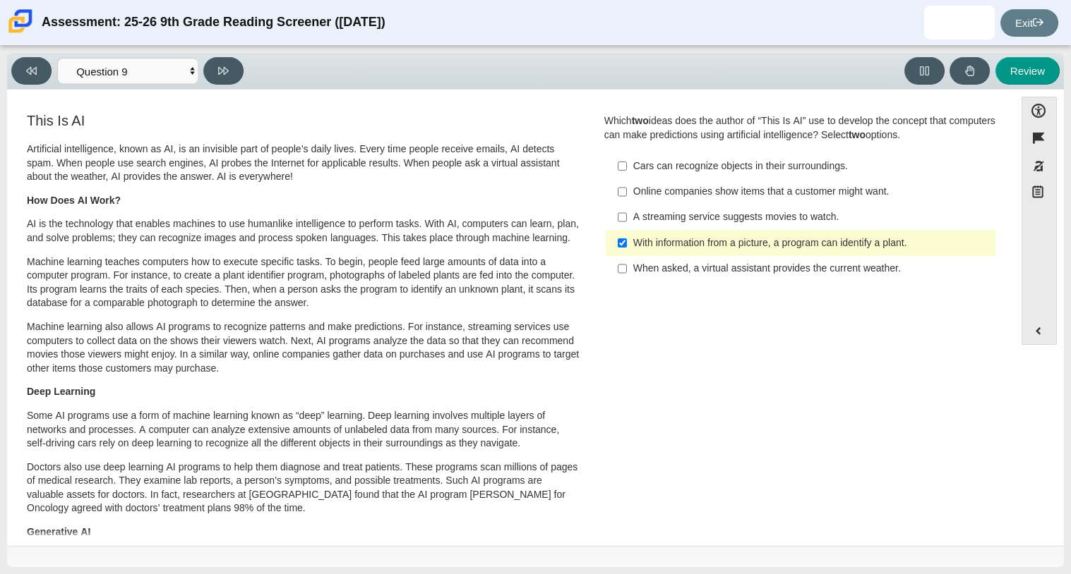
click at [700, 272] on div "When asked, a virtual assistant provides the current weather." at bounding box center [811, 269] width 356 height 14
click at [627, 272] on input "When asked, a virtual assistant provides the current weather. When asked, a vir…" at bounding box center [621, 268] width 9 height 25
checkbox input "true"
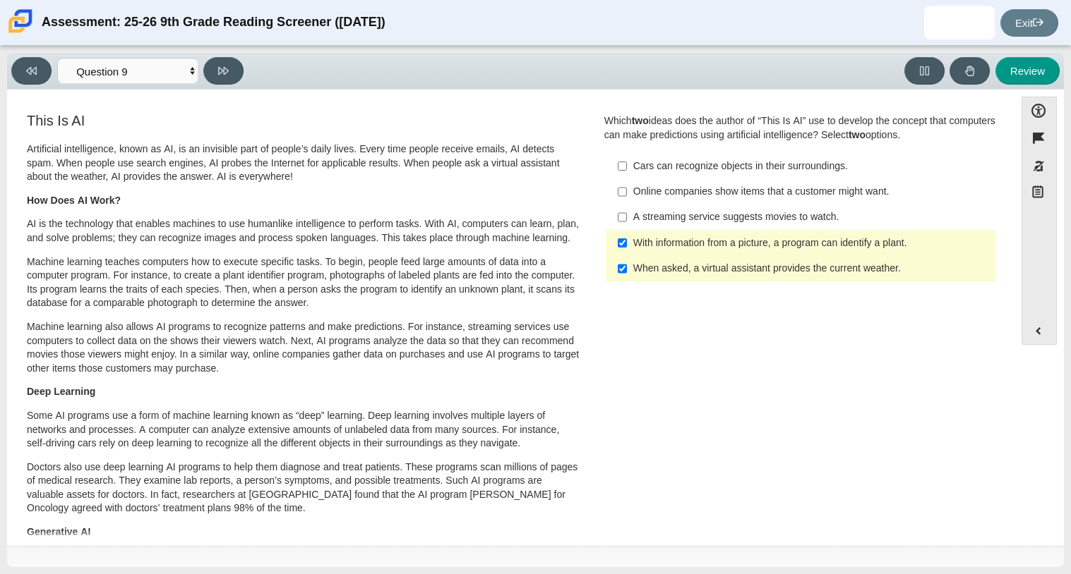
click at [211, 84] on div "Viewing Question 9 of 12 in Pacing Mode Questions Question 1 Question 2 Questio…" at bounding box center [130, 71] width 238 height 28
click at [223, 83] on button at bounding box center [223, 71] width 40 height 28
select select "cdf3c14e-a918-44d1-9b63-3db0fa81641e"
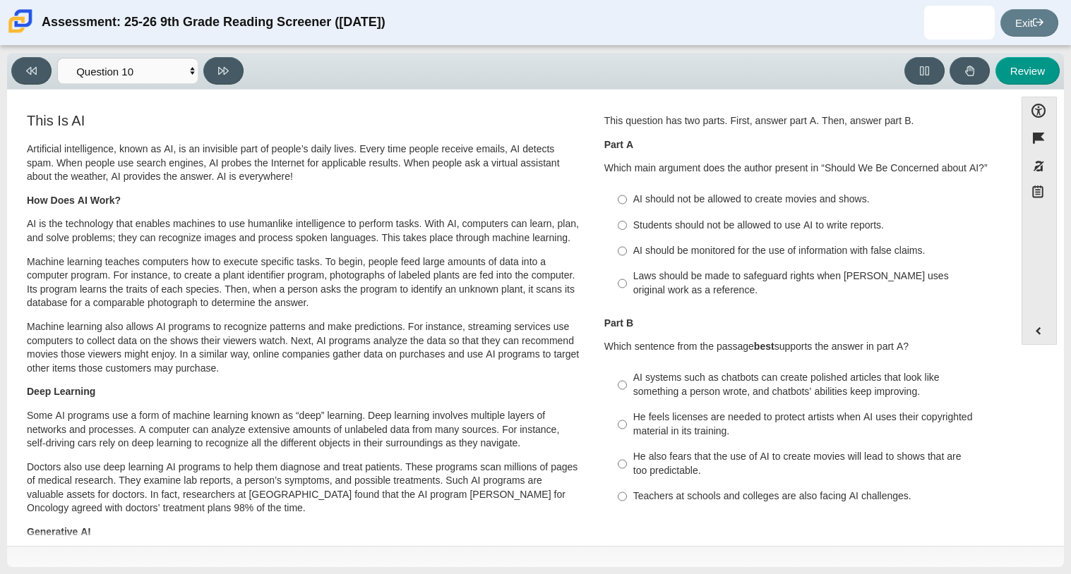
click at [706, 237] on label "Students should not be allowed to use AI to write reports. Students should not …" at bounding box center [801, 224] width 387 height 25
click at [627, 237] on input "Students should not be allowed to use AI to write reports. Students should not …" at bounding box center [621, 224] width 9 height 25
radio input "true"
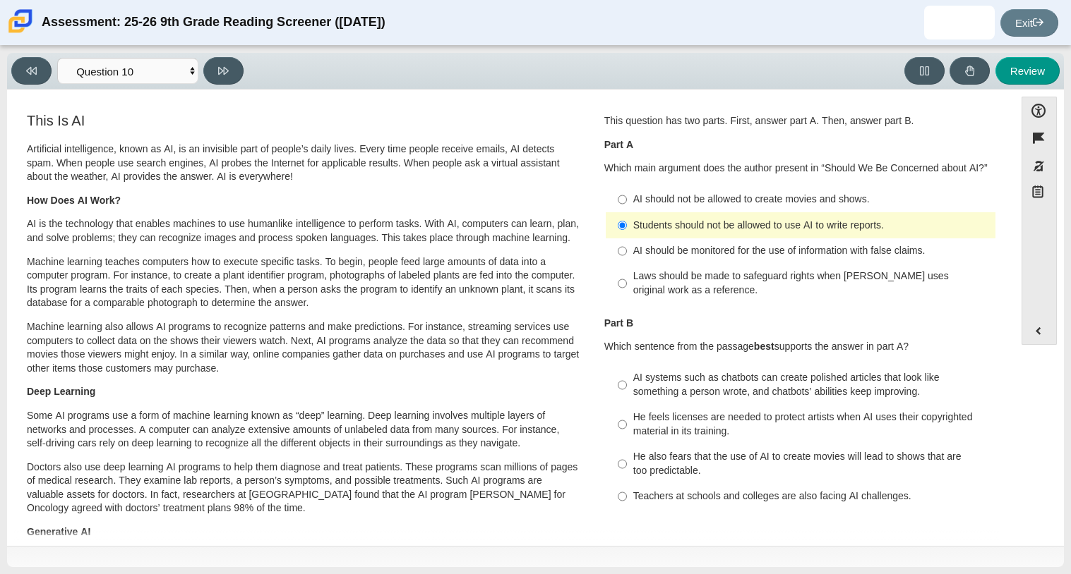
click at [649, 506] on label "Teachers at schools and colleges are also facing AI challenges. Teachers at sch…" at bounding box center [801, 496] width 387 height 25
click at [627, 506] on input "Teachers at schools and colleges are also facing AI challenges. Teachers at sch…" at bounding box center [621, 496] width 9 height 25
radio input "true"
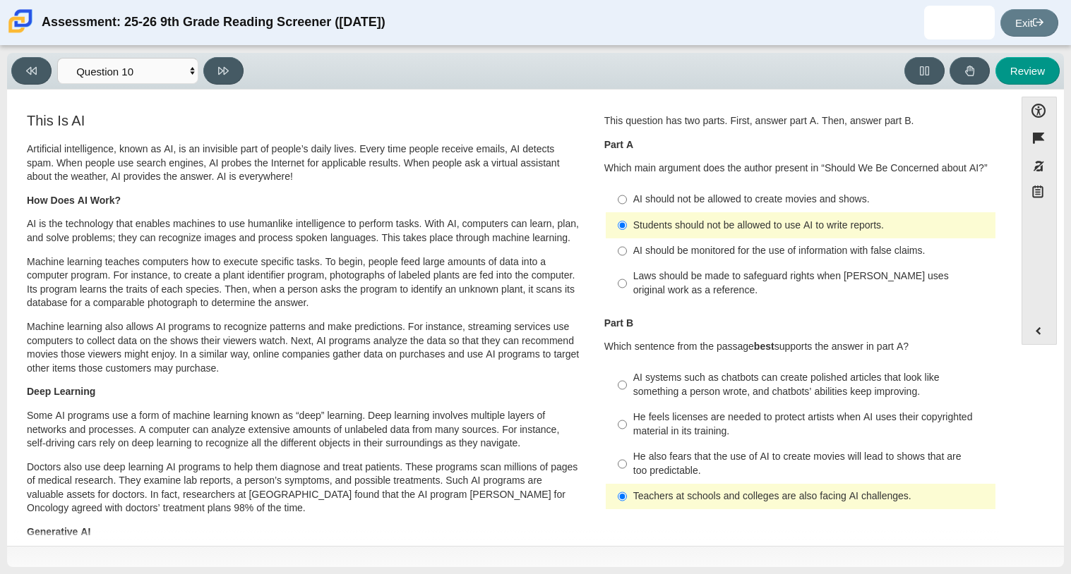
click at [677, 274] on div "Laws should be made to safeguard rights when AI uses original work as a referen…" at bounding box center [811, 284] width 356 height 28
click at [627, 274] on input "Laws should be made to safeguard rights when AI uses original work as a referen…" at bounding box center [621, 284] width 9 height 40
radio input "true"
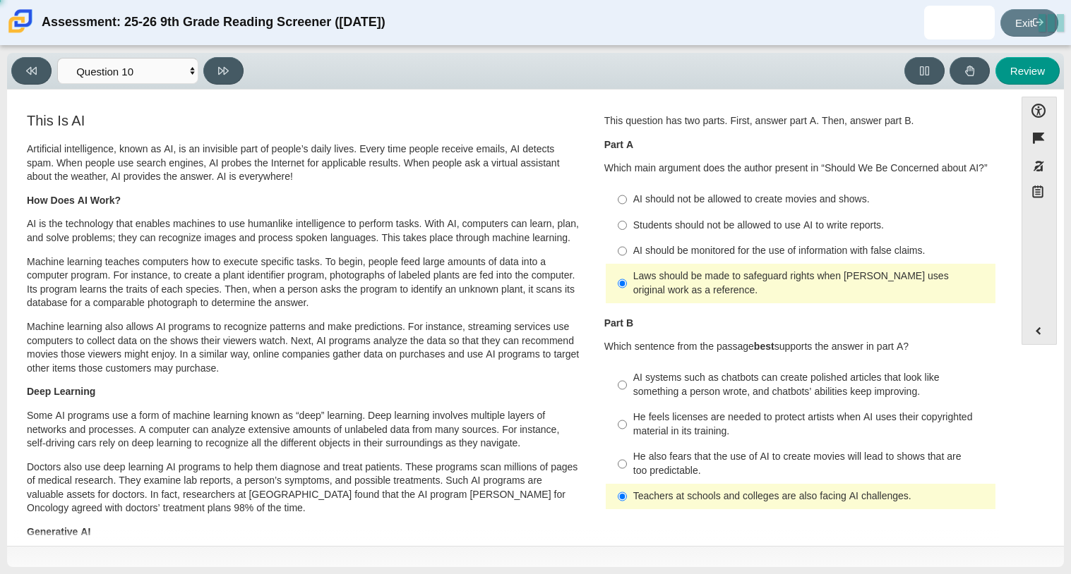
click at [671, 263] on label "AI should be monitored for the use of information with false claims. AI should …" at bounding box center [801, 251] width 387 height 25
click at [627, 263] on input "AI should be monitored for the use of information with false claims. AI should …" at bounding box center [621, 251] width 9 height 25
radio input "true"
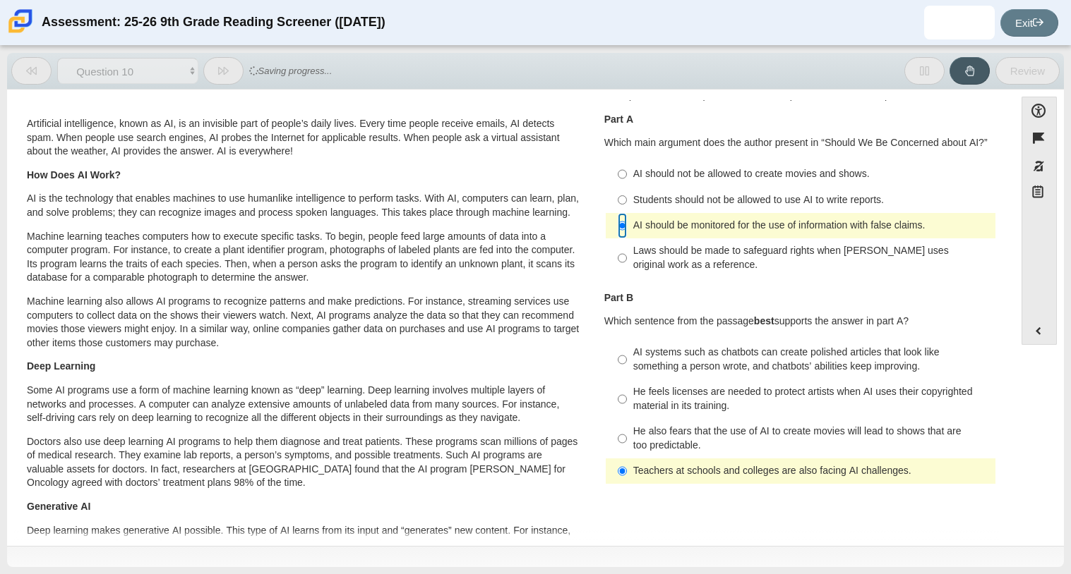
scroll to position [28, 0]
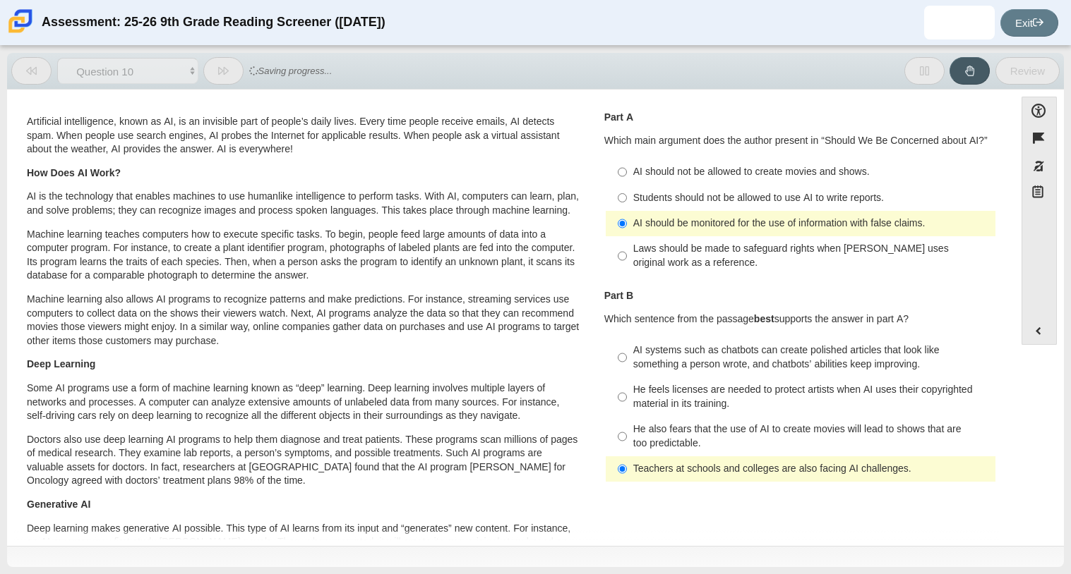
click at [655, 354] on div "AI systems such as chatbots can create polished articles that look like somethi…" at bounding box center [811, 358] width 356 height 28
click at [627, 354] on input "AI systems such as chatbots can create polished articles that look like somethi…" at bounding box center [621, 358] width 9 height 40
radio input "true"
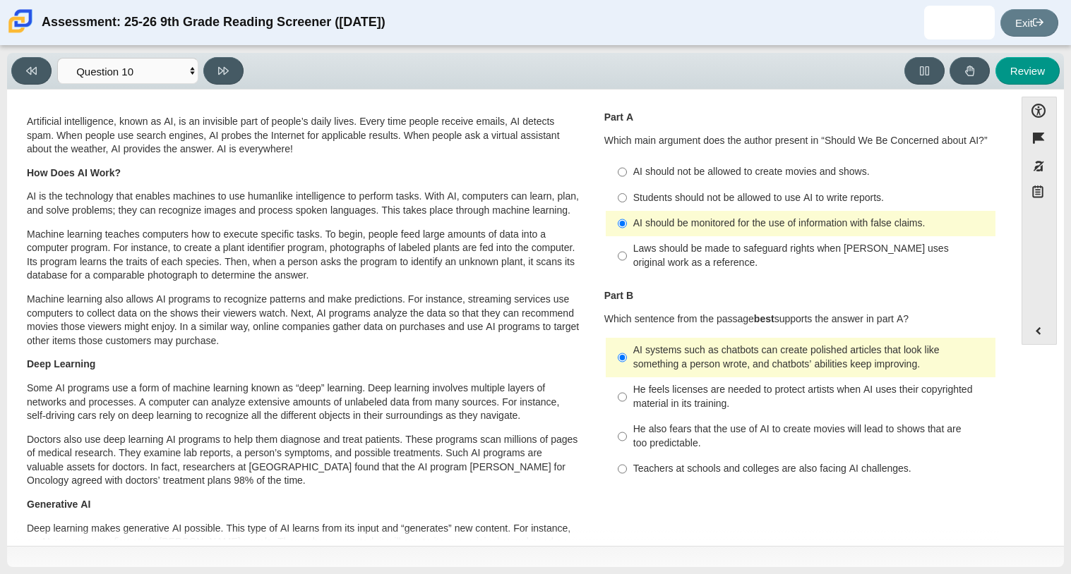
click at [654, 432] on div "He also fears that the use of AI to create movies will lead to shows that are t…" at bounding box center [811, 437] width 356 height 28
click at [627, 432] on input "He also fears that the use of AI to create movies will lead to shows that are t…" at bounding box center [621, 437] width 9 height 40
radio input "true"
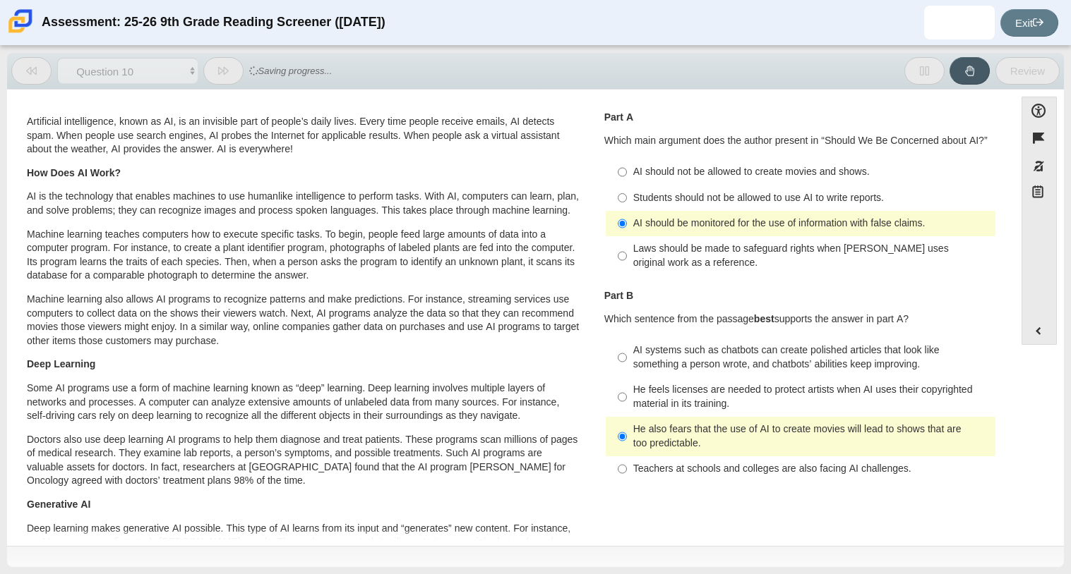
click at [649, 383] on div "He feels licenses are needed to protect artists when AI uses their copyrighted …" at bounding box center [811, 397] width 356 height 28
click at [627, 382] on input "He feels licenses are needed to protect artists when AI uses their copyrighted …" at bounding box center [621, 398] width 9 height 40
radio input "true"
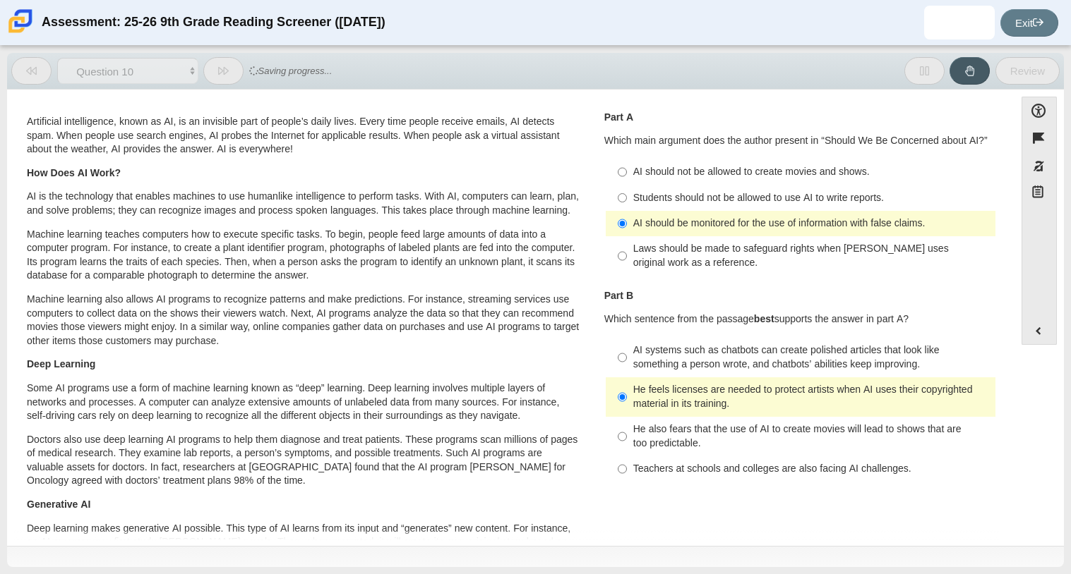
click at [645, 374] on label "AI systems such as chatbots can create polished articles that look like somethi…" at bounding box center [801, 358] width 387 height 40
click at [627, 374] on input "AI systems such as chatbots can create polished articles that look like somethi…" at bounding box center [621, 358] width 9 height 40
radio input "true"
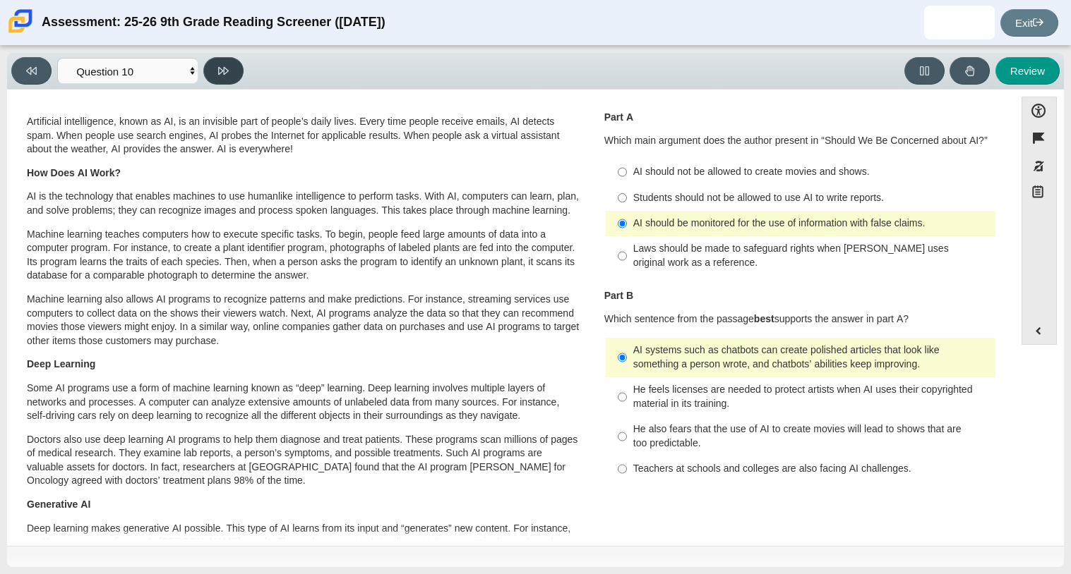
click at [210, 71] on button at bounding box center [223, 71] width 40 height 28
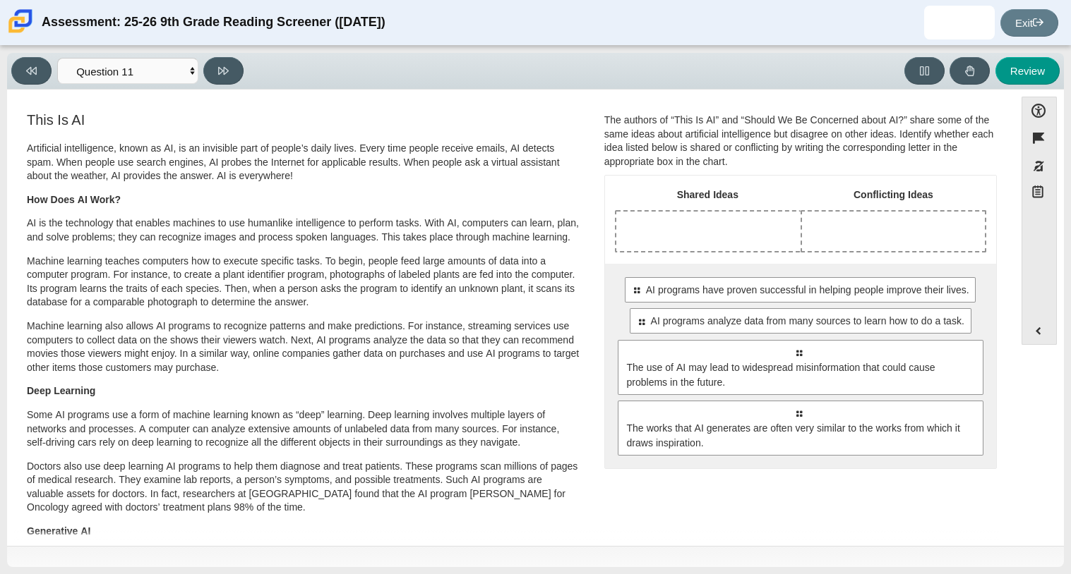
scroll to position [0, 0]
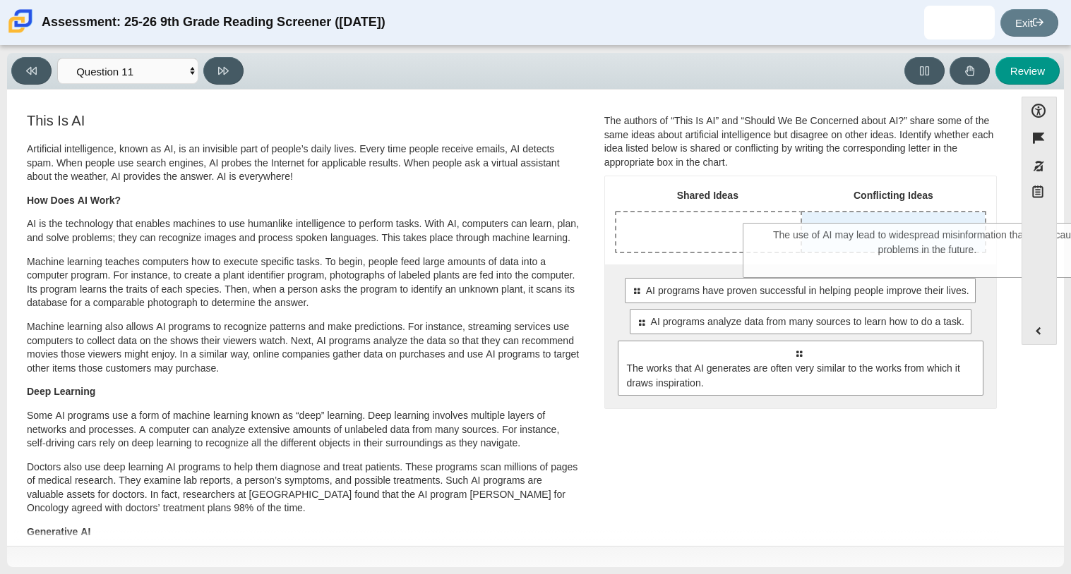
drag, startPoint x: 687, startPoint y: 369, endPoint x: 817, endPoint y: 251, distance: 175.3
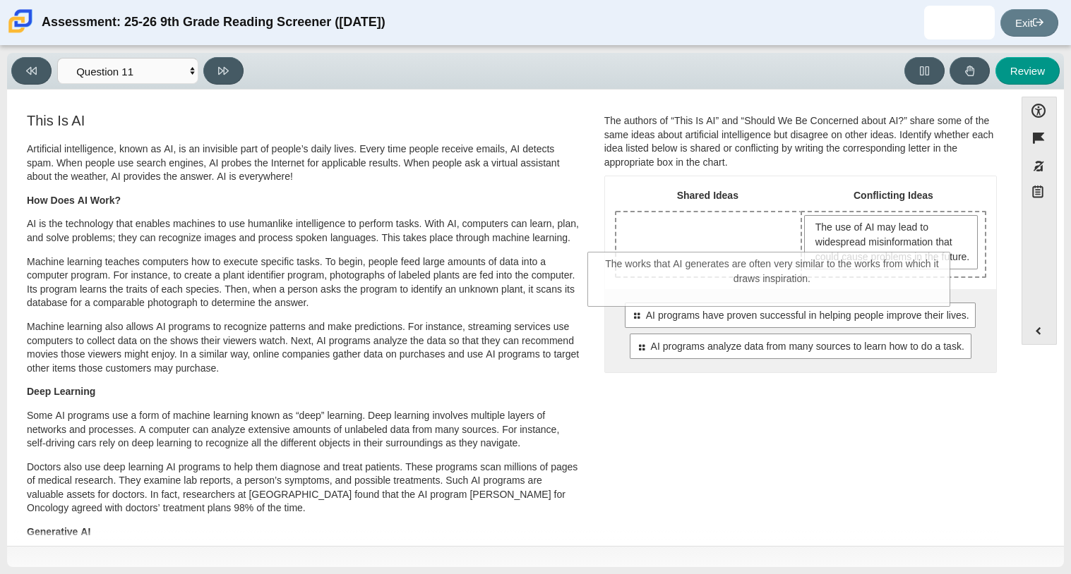
drag, startPoint x: 739, startPoint y: 419, endPoint x: 713, endPoint y: 289, distance: 133.1
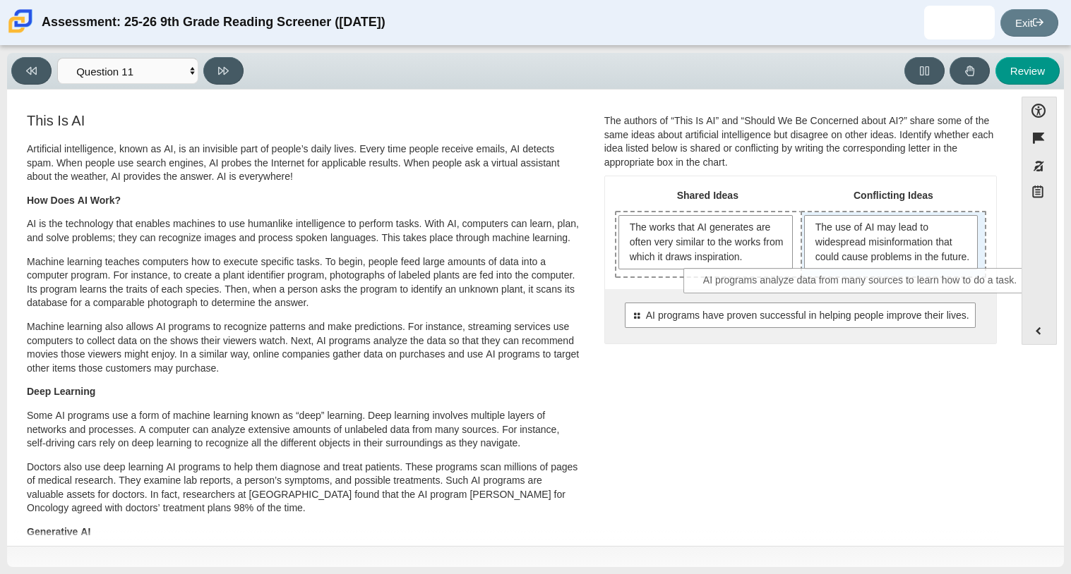
drag, startPoint x: 758, startPoint y: 368, endPoint x: 821, endPoint y: 289, distance: 101.5
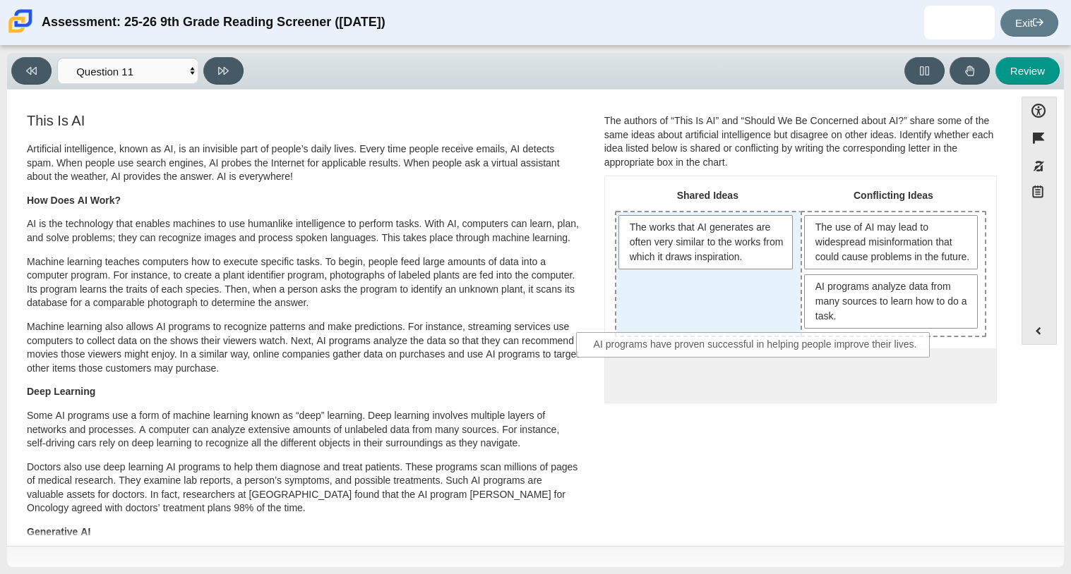
drag, startPoint x: 789, startPoint y: 378, endPoint x: 747, endPoint y: 335, distance: 60.4
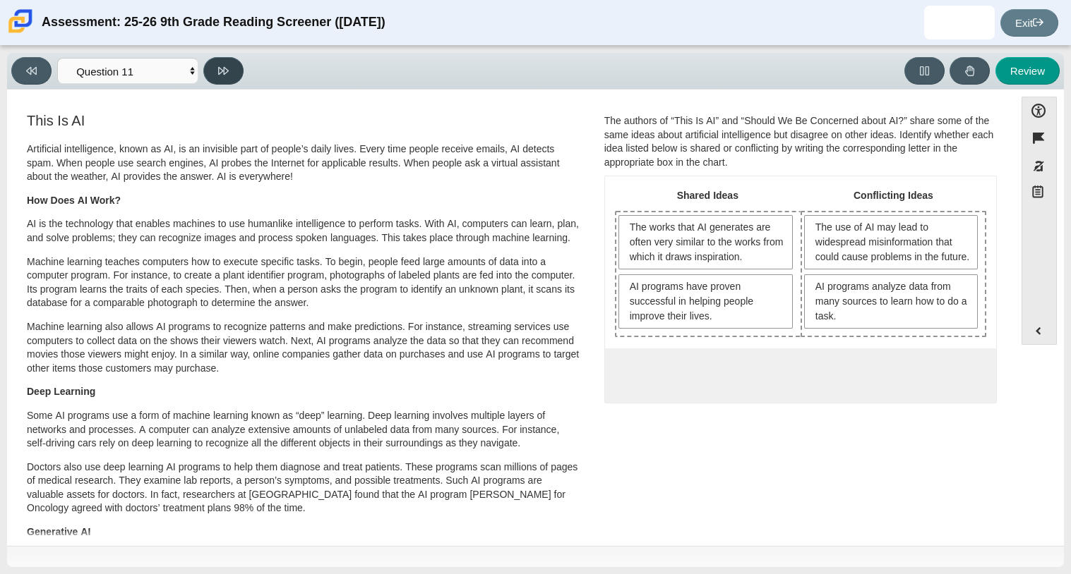
click at [211, 62] on button at bounding box center [223, 71] width 40 height 28
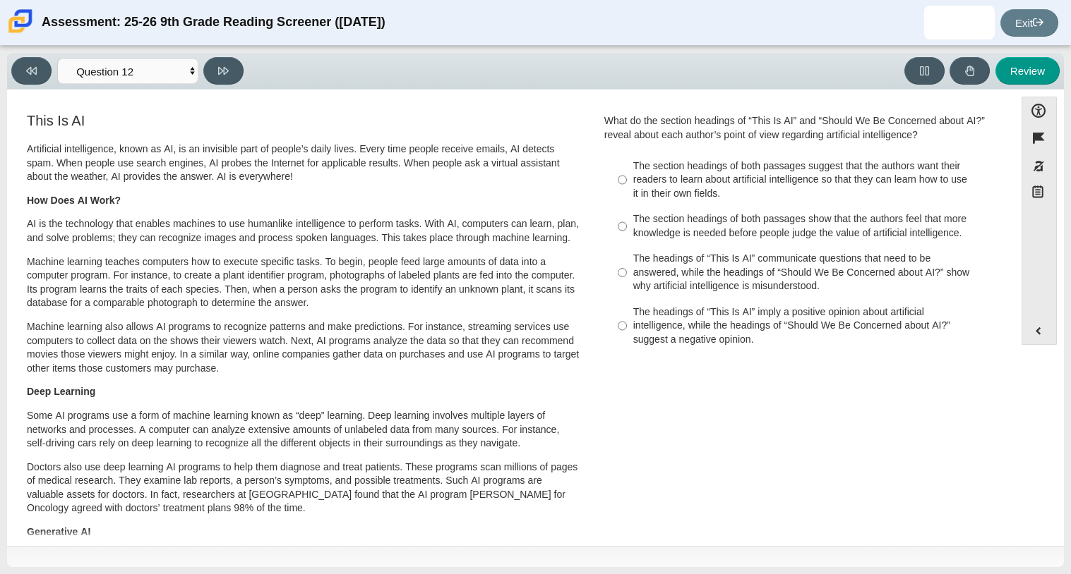
click at [90, 57] on div "Viewing Question 12 of 12 in Pacing Mode Questions Question 1 Question 2 Questi…" at bounding box center [130, 71] width 238 height 28
click at [95, 66] on select "Questions Question 1 Question 2 Question 3 Question 4 Question 5 Question 6 Que…" at bounding box center [127, 71] width 141 height 26
click at [57, 58] on select "Questions Question 1 Question 2 Question 3 Question 4 Question 5 Question 6 Que…" at bounding box center [127, 71] width 141 height 26
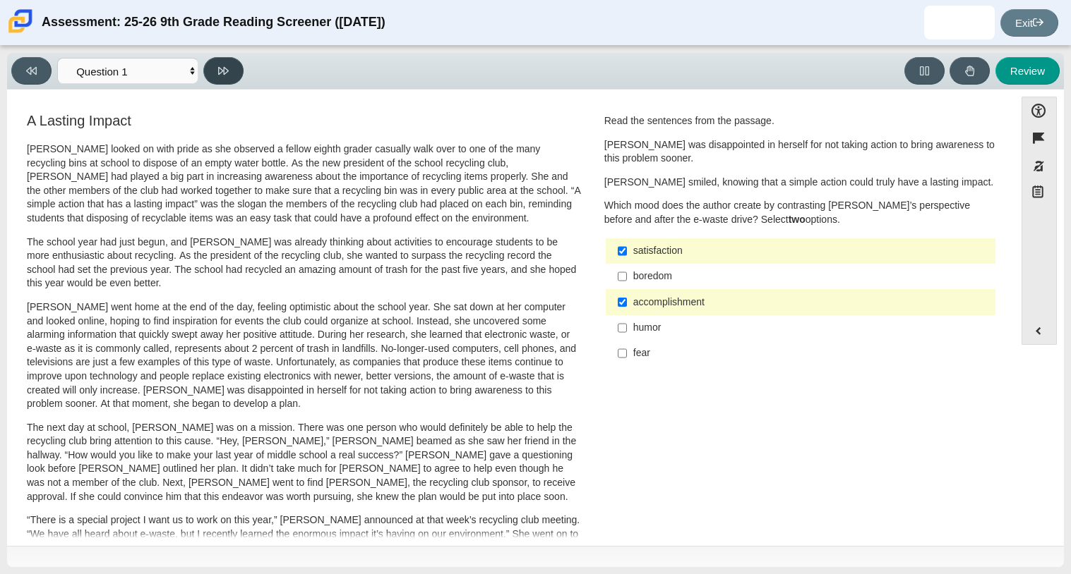
click at [212, 71] on button at bounding box center [223, 71] width 40 height 28
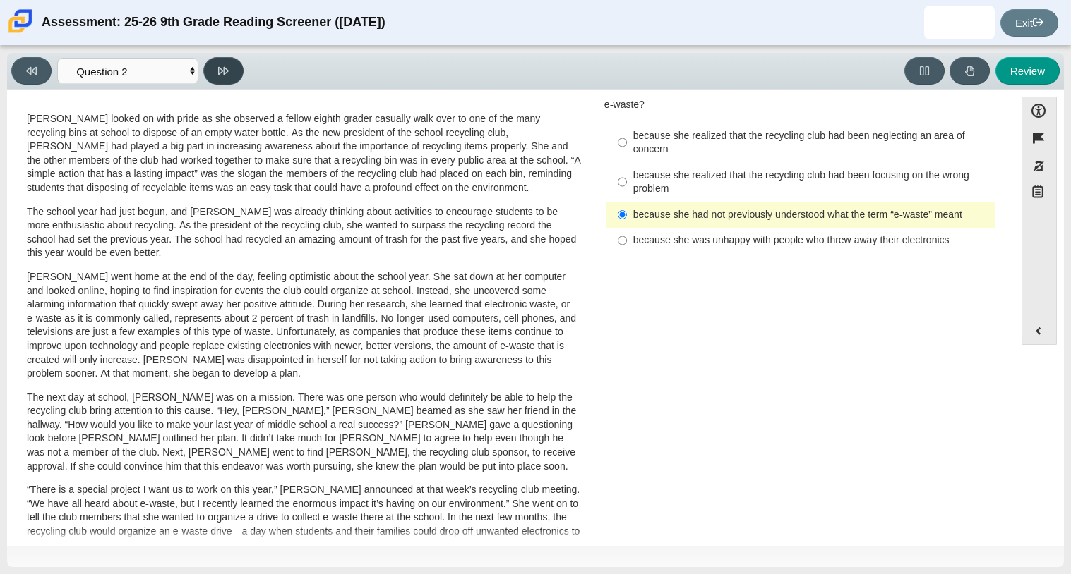
click at [212, 71] on button at bounding box center [223, 71] width 40 height 28
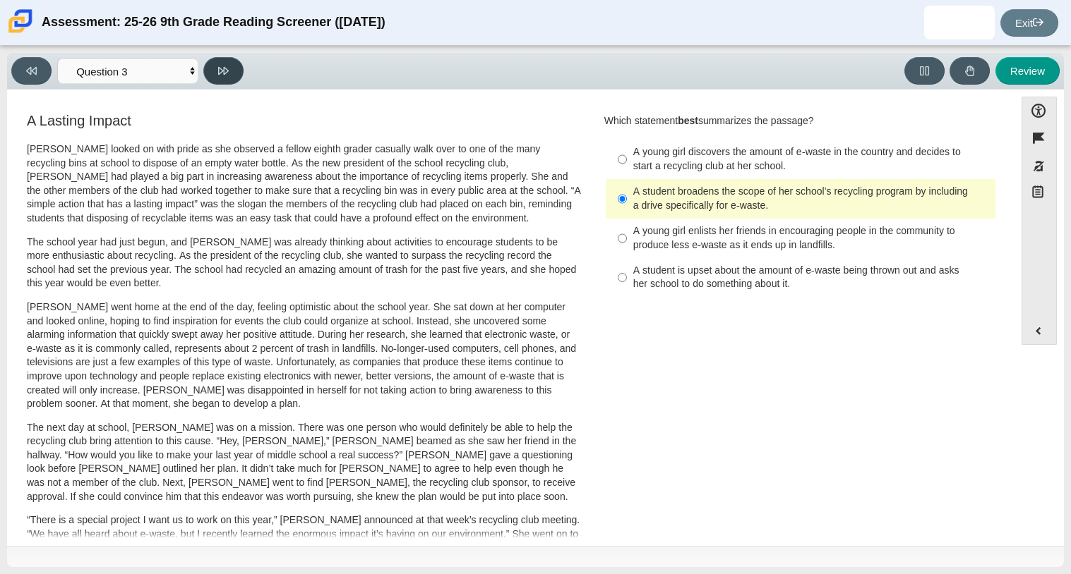
click at [212, 71] on button at bounding box center [223, 71] width 40 height 28
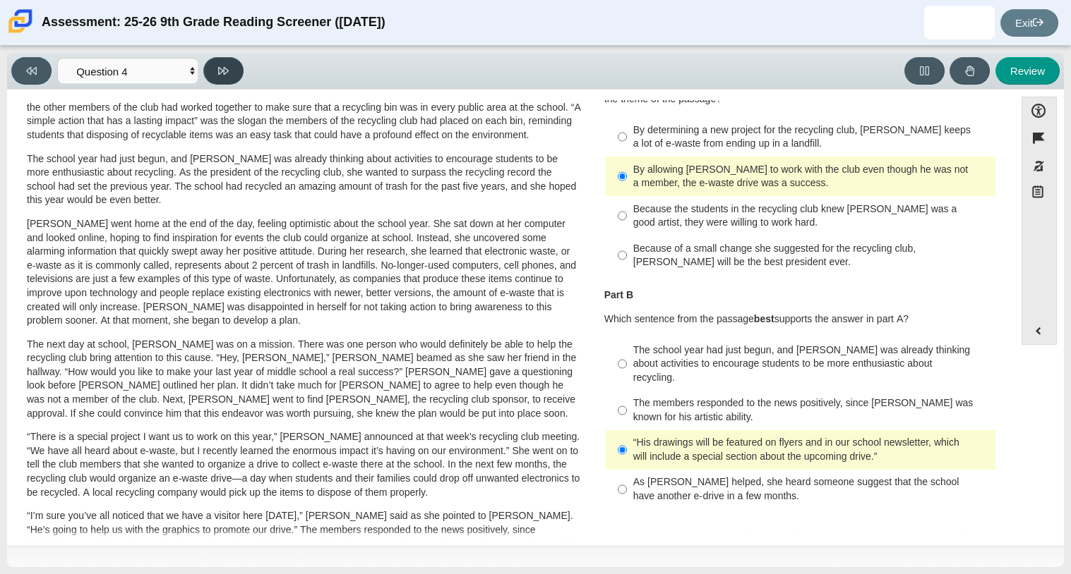
click at [212, 71] on button at bounding box center [223, 71] width 40 height 28
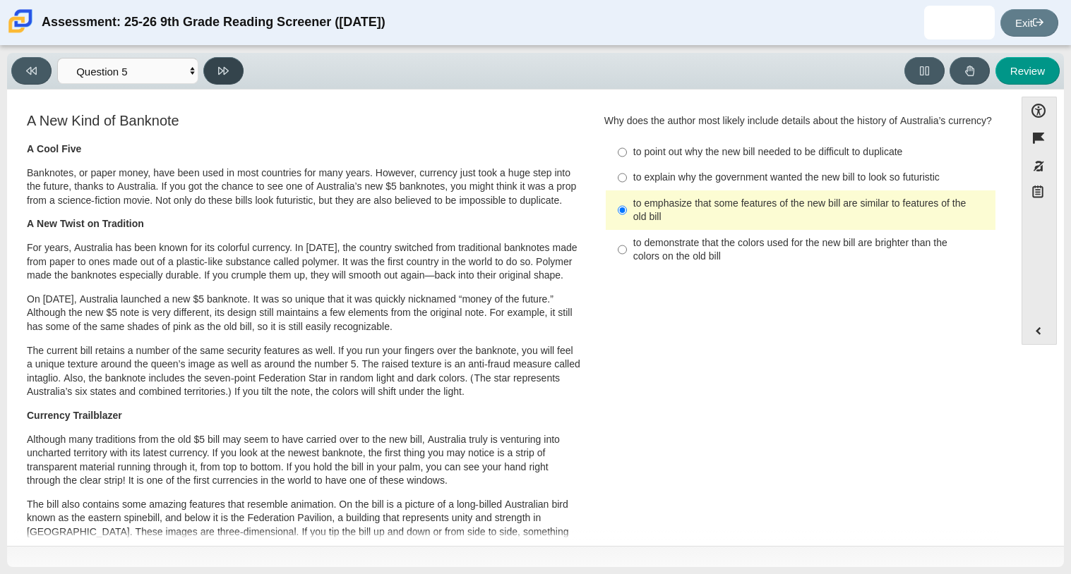
click at [212, 71] on button at bounding box center [223, 71] width 40 height 28
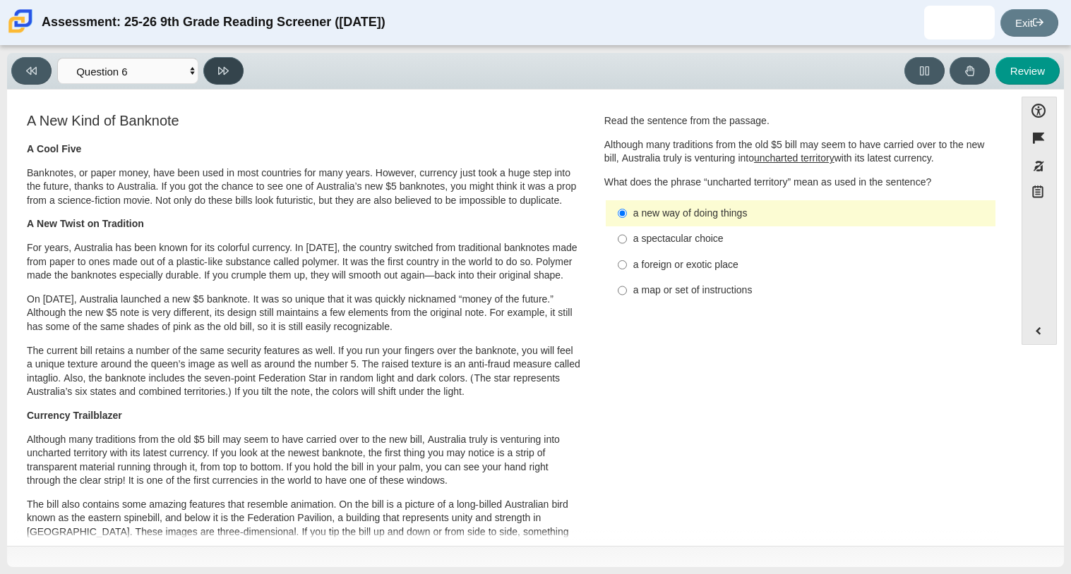
click at [212, 71] on button at bounding box center [223, 71] width 40 height 28
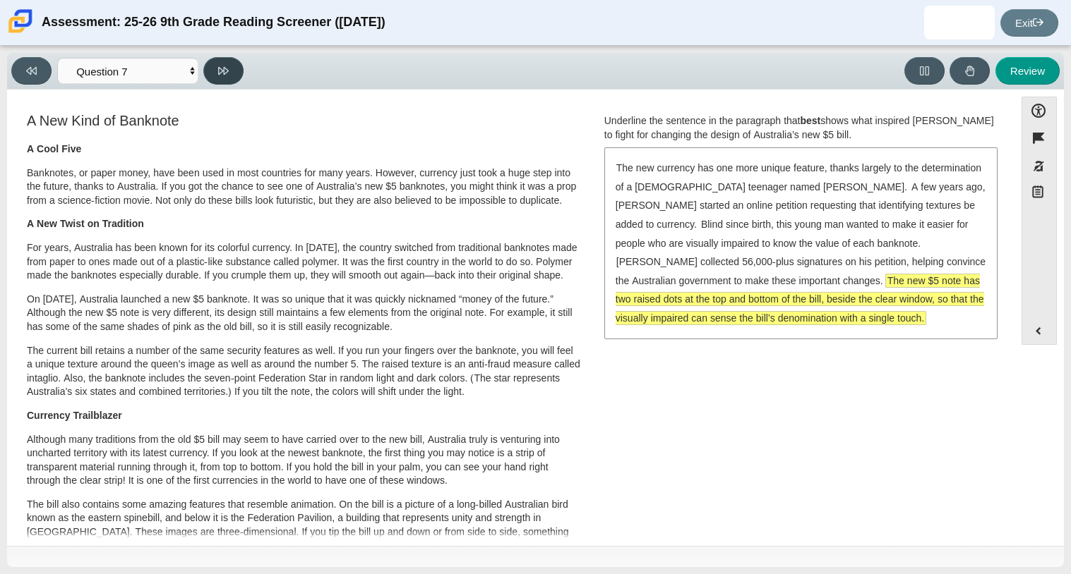
click at [212, 71] on button at bounding box center [223, 71] width 40 height 28
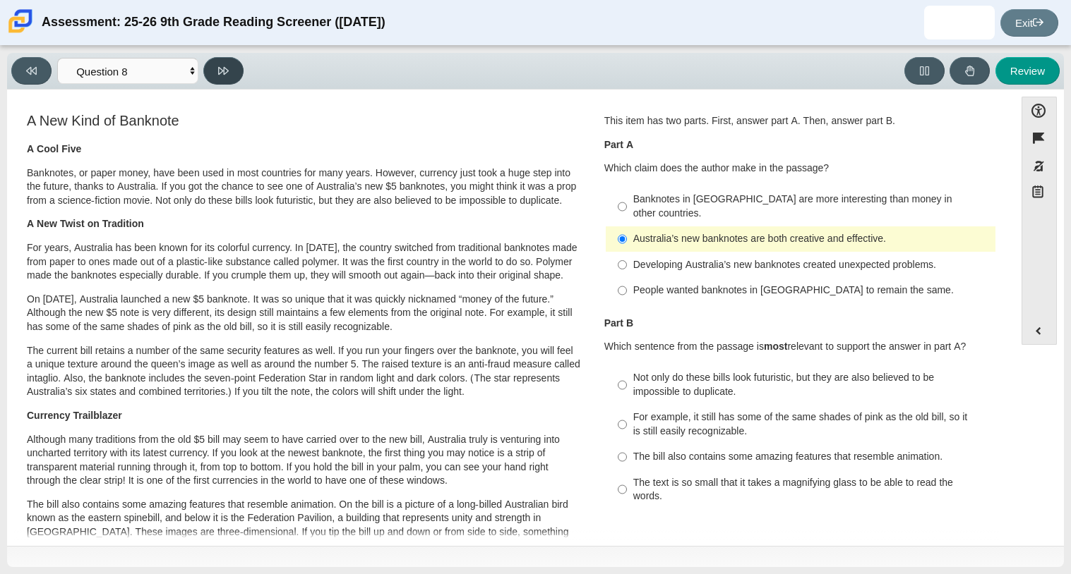
click at [212, 71] on button at bounding box center [223, 71] width 40 height 28
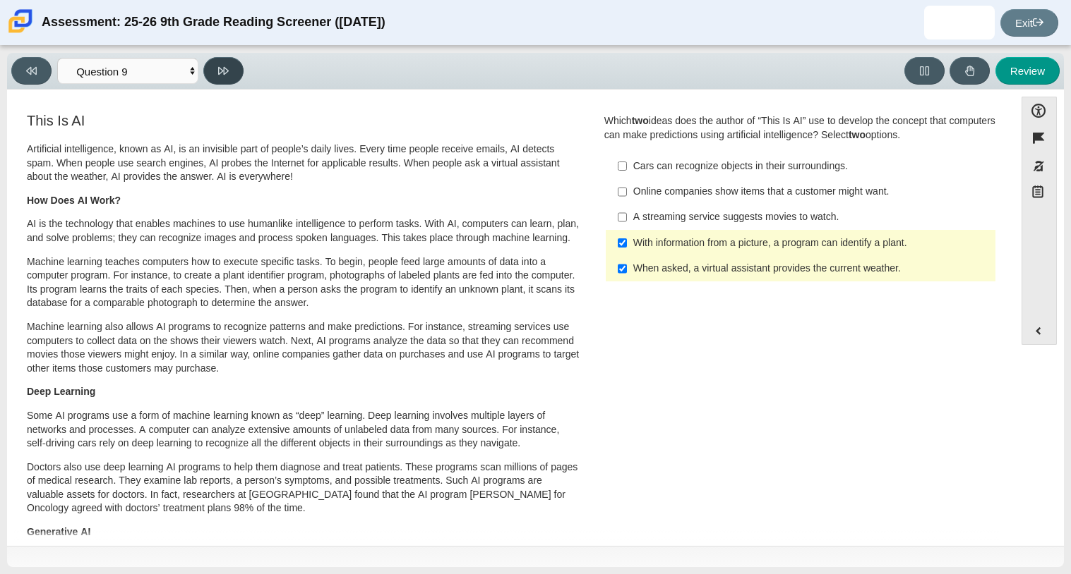
click at [212, 71] on button at bounding box center [223, 71] width 40 height 28
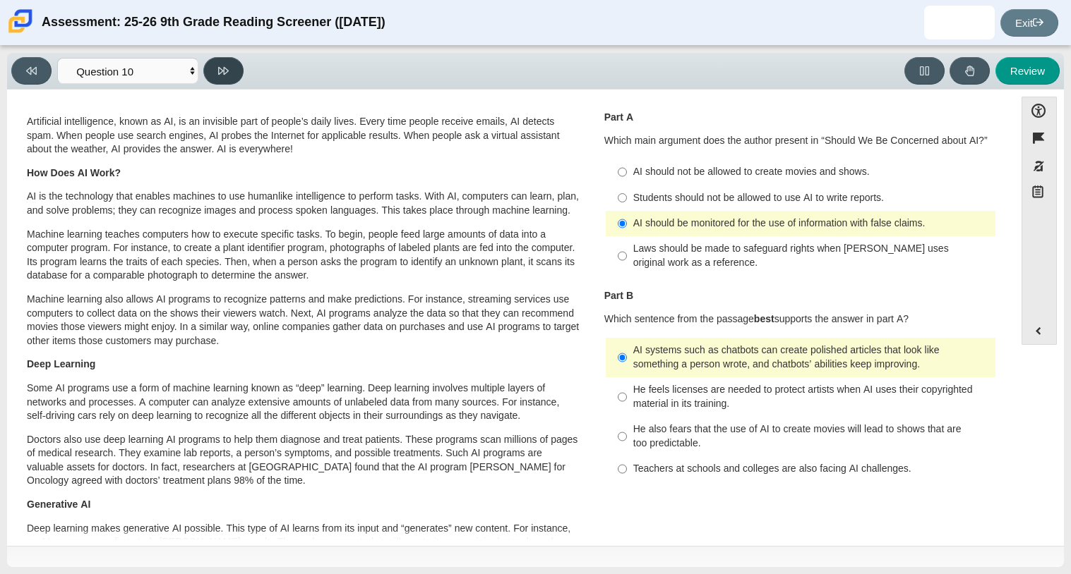
click at [212, 71] on button at bounding box center [223, 71] width 40 height 28
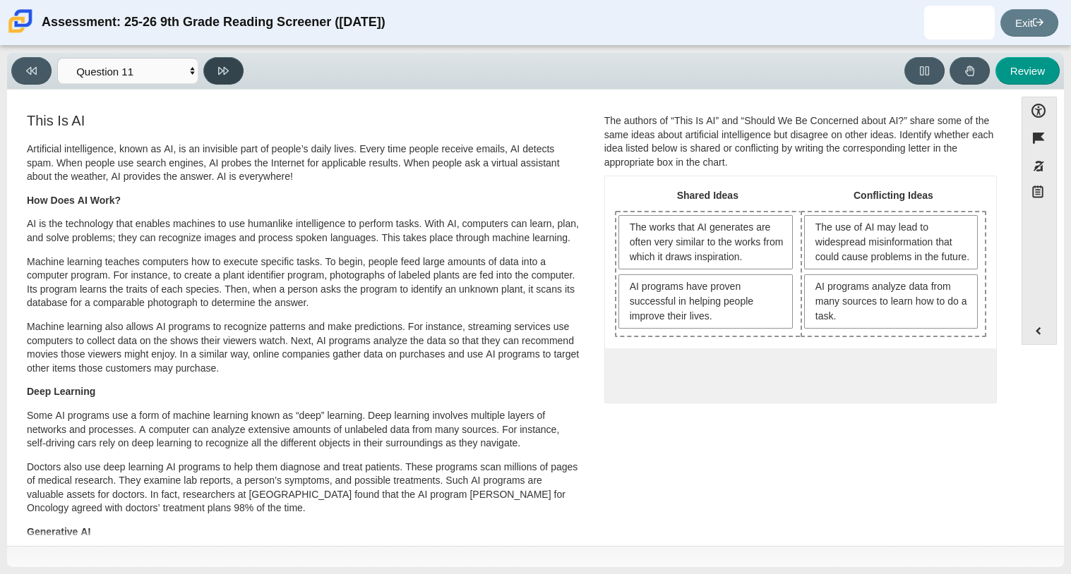
click at [212, 71] on button at bounding box center [223, 71] width 40 height 28
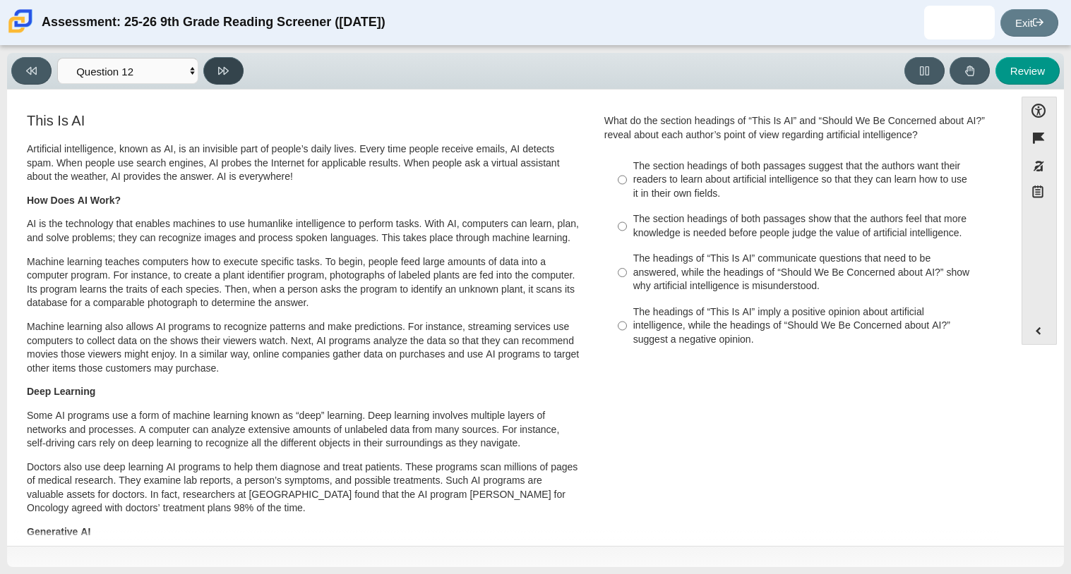
click at [212, 71] on button at bounding box center [223, 71] width 40 height 28
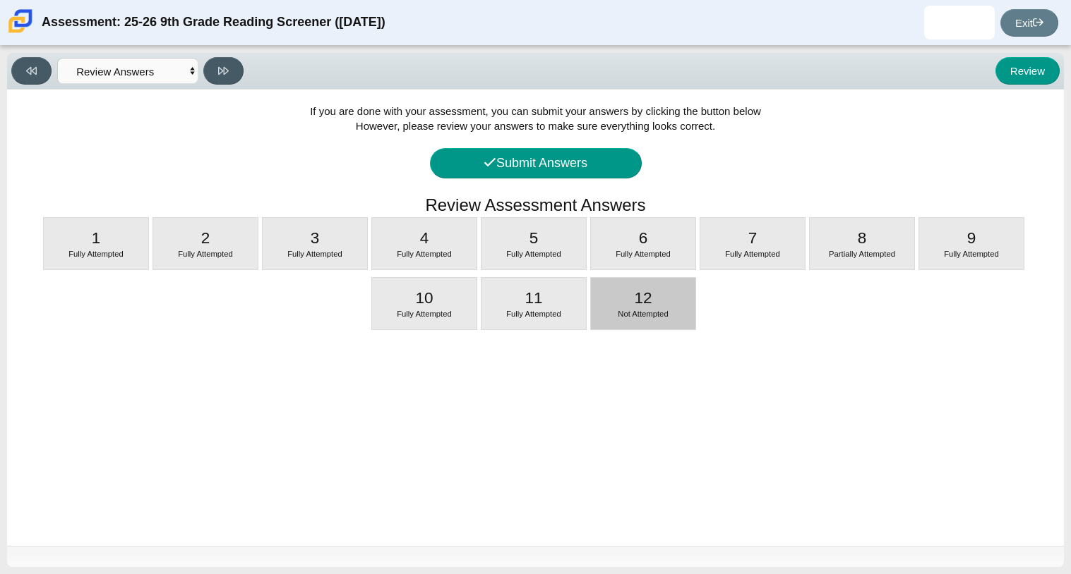
click at [639, 289] on div "12 Not Attempted" at bounding box center [643, 304] width 104 height 52
select select "c3effed4-44ce-4a19-bd96-1787f34e9b4c"
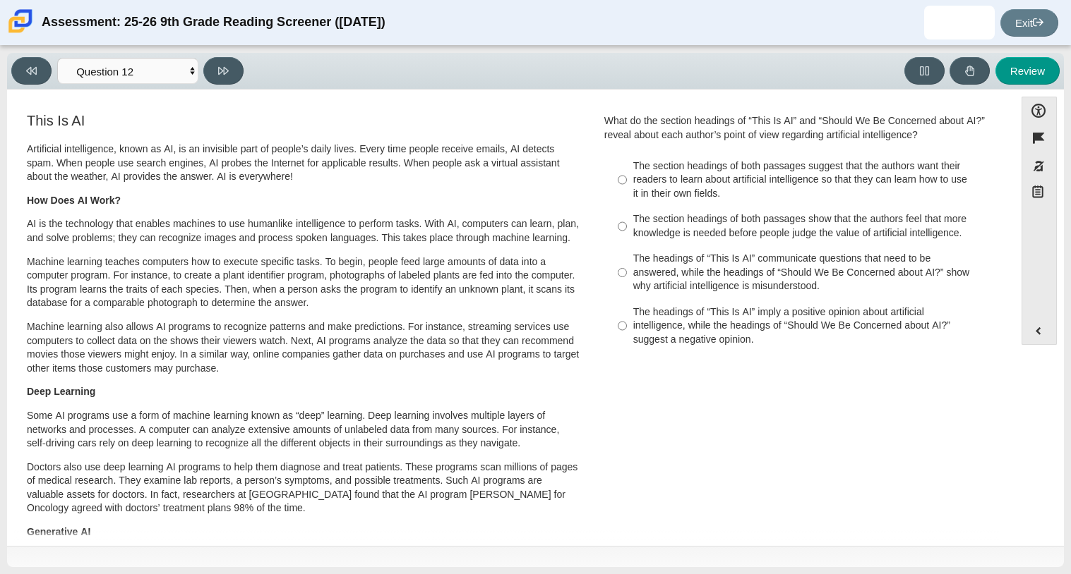
click at [698, 259] on div "The headings of “This Is AI” communicate questions that need to be answered, wh…" at bounding box center [811, 273] width 356 height 42
click at [627, 259] on input "The headings of “This Is AI” communicate questions that need to be answered, wh…" at bounding box center [621, 273] width 9 height 54
radio input "true"
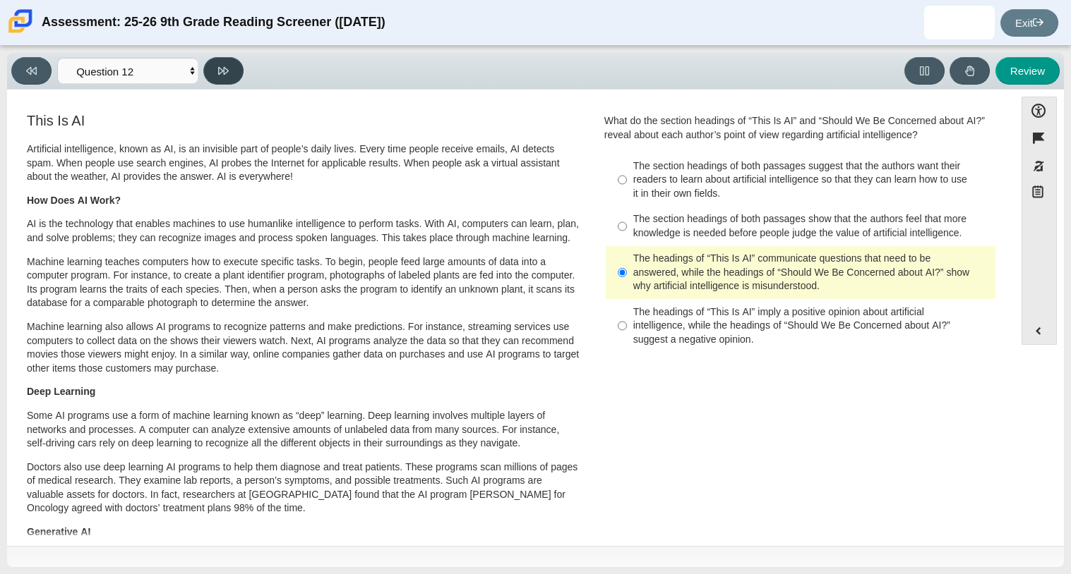
click at [216, 73] on button at bounding box center [223, 71] width 40 height 28
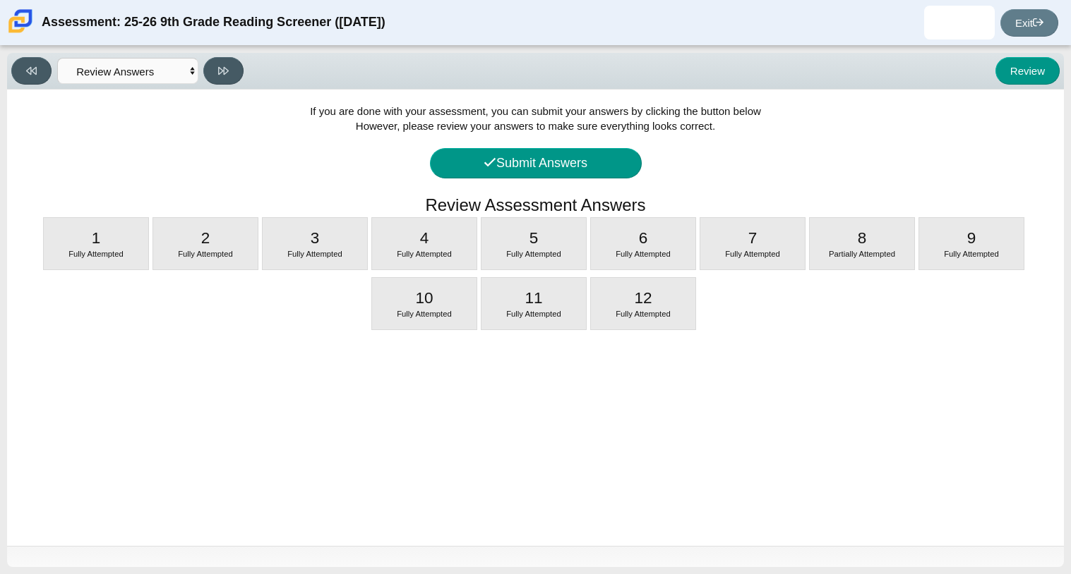
click at [164, 85] on div "Viewing Question 13 of 12 in Pacing Mode Questions Question 1 Question 2 Questi…" at bounding box center [130, 71] width 238 height 28
click at [146, 74] on select "Questions Question 1 Question 2 Question 3 Question 4 Question 5 Question 6 Que…" at bounding box center [127, 71] width 141 height 26
select select "c3effed4-44ce-4a19-bd96-1787f34e9b4c"
click at [57, 58] on select "Questions Question 1 Question 2 Question 3 Question 4 Question 5 Question 6 Que…" at bounding box center [127, 71] width 141 height 26
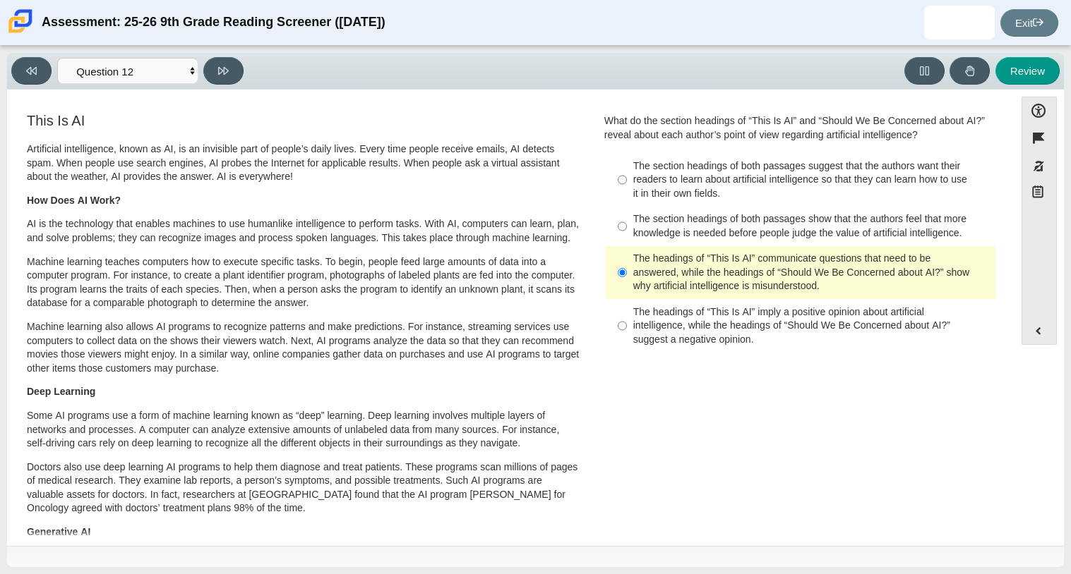
click at [783, 335] on div "The headings of “This Is AI” imply a positive opinion about artificial intellig…" at bounding box center [811, 327] width 356 height 42
click at [627, 335] on input "The headings of “This Is AI” imply a positive opinion about artificial intellig…" at bounding box center [621, 326] width 9 height 54
radio input "true"
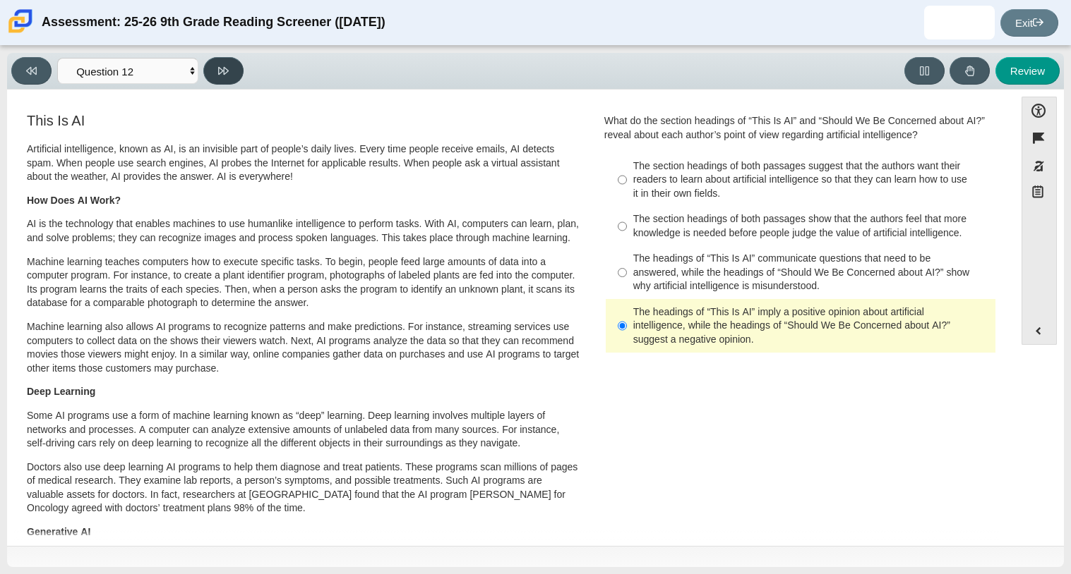
click at [222, 74] on icon at bounding box center [223, 71] width 11 height 11
select select "review"
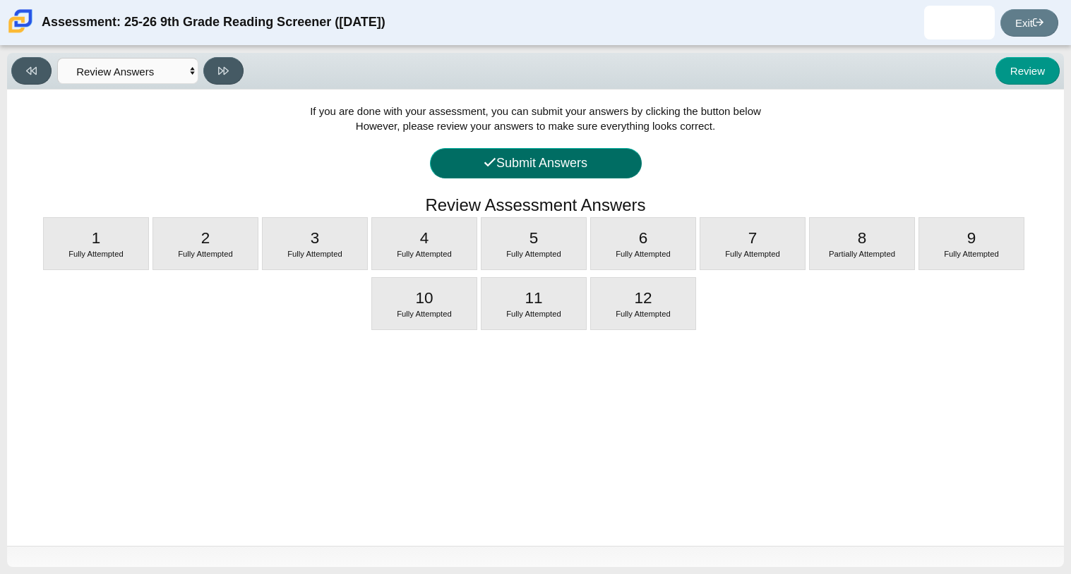
click at [493, 178] on button "Submit Answers" at bounding box center [536, 163] width 212 height 30
